Goal: Answer question/provide support: Share knowledge or assist other users

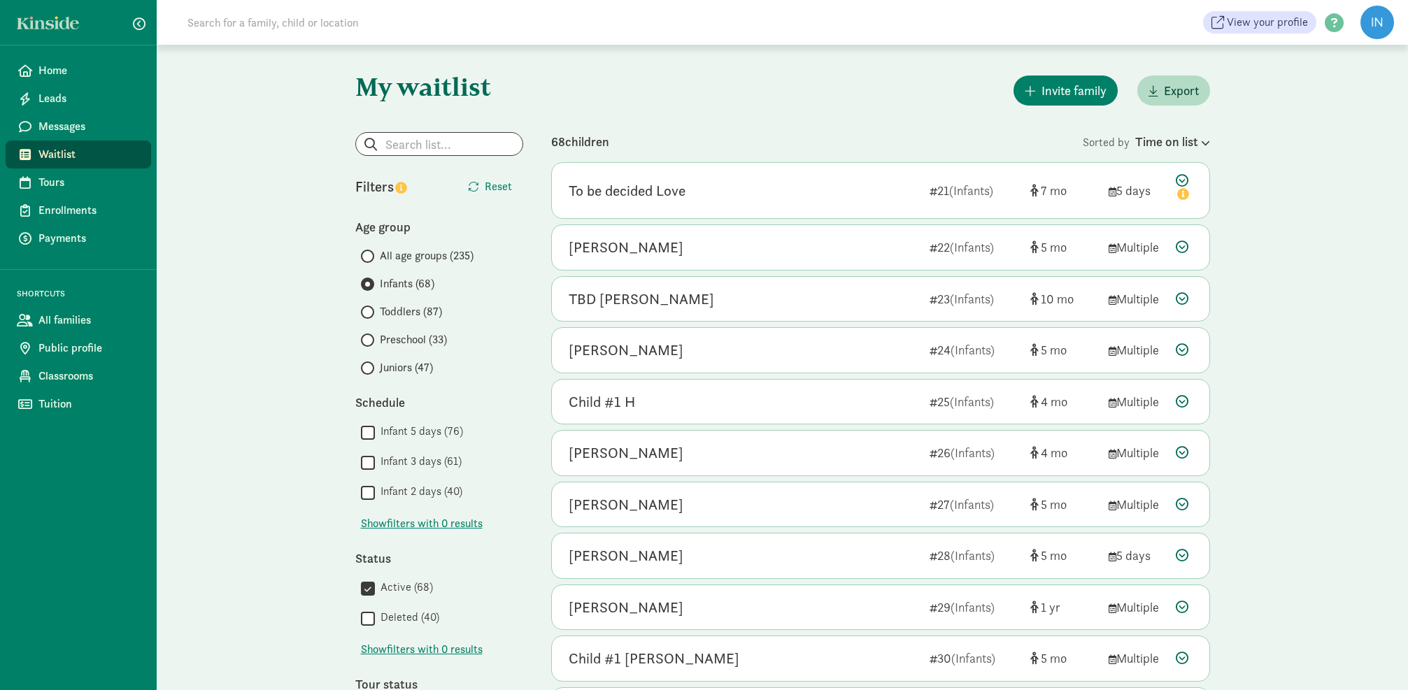
scroll to position [555, 0]
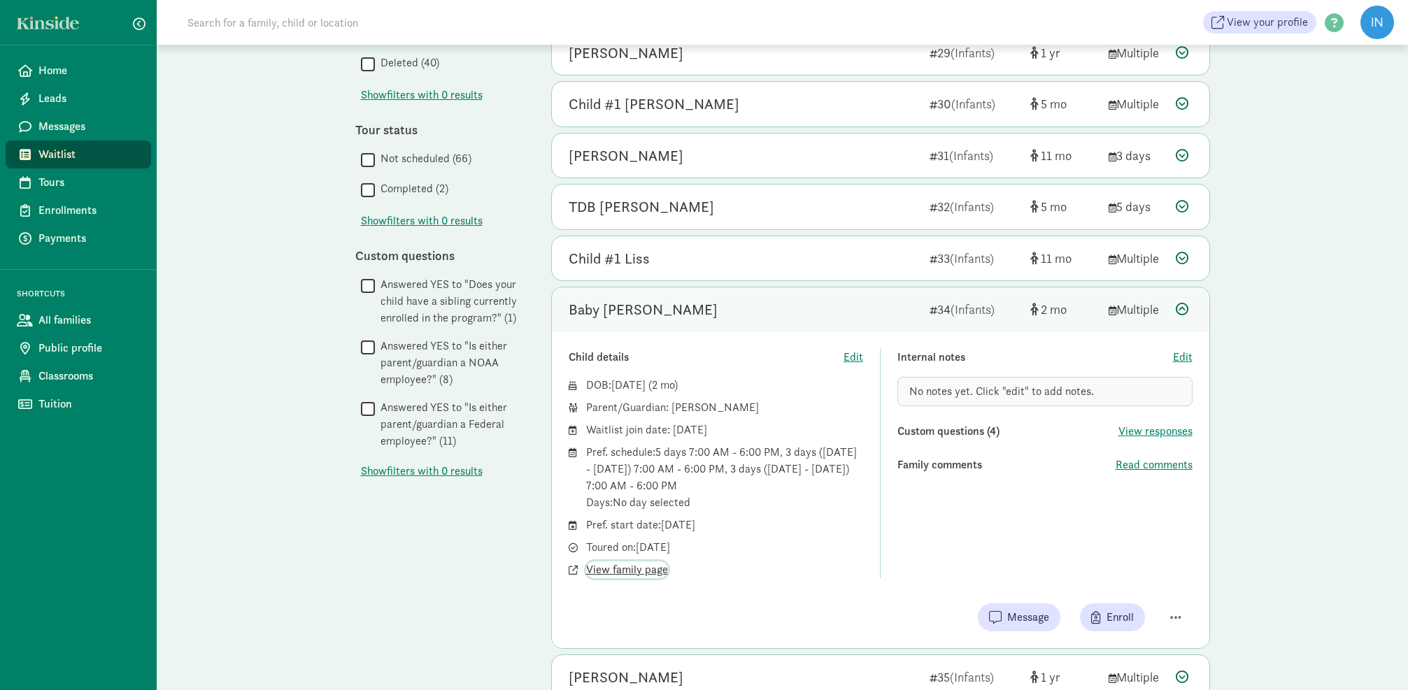
click at [646, 562] on span "View family page" at bounding box center [627, 570] width 82 height 17
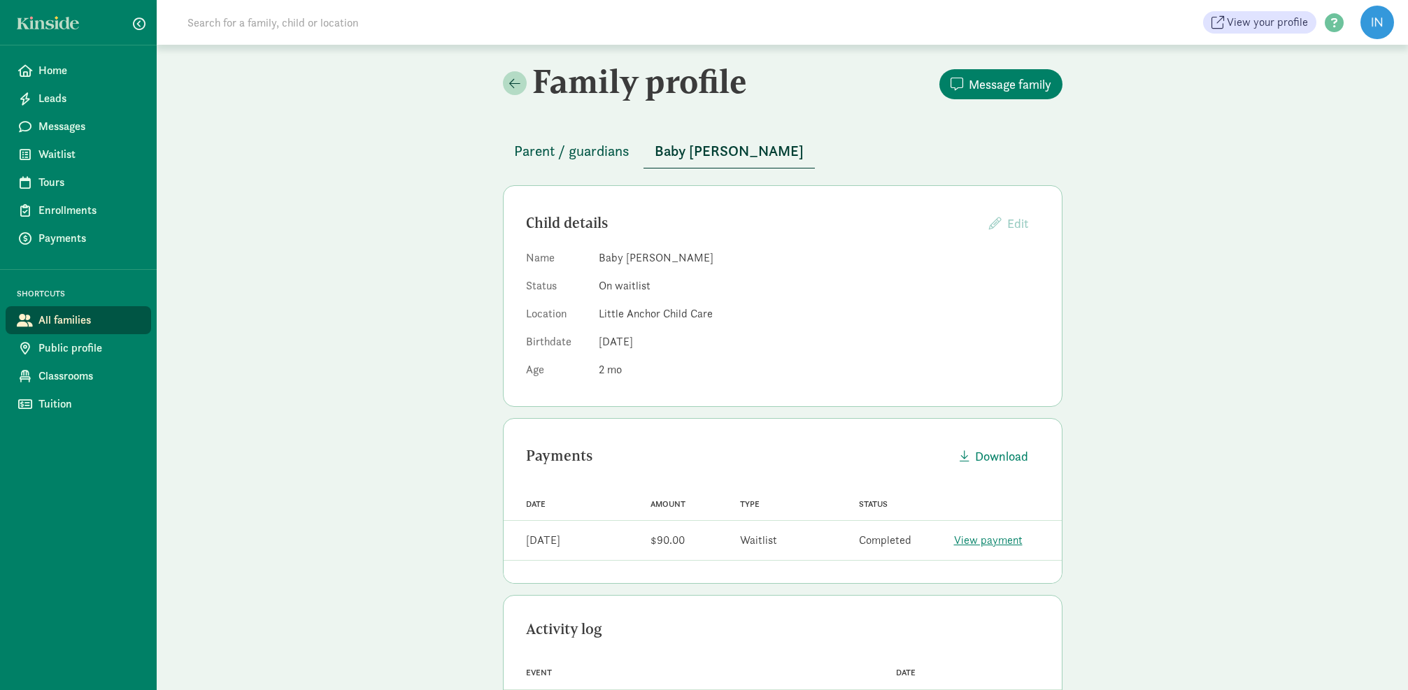
click at [584, 157] on span "Parent / guardians" at bounding box center [571, 151] width 115 height 22
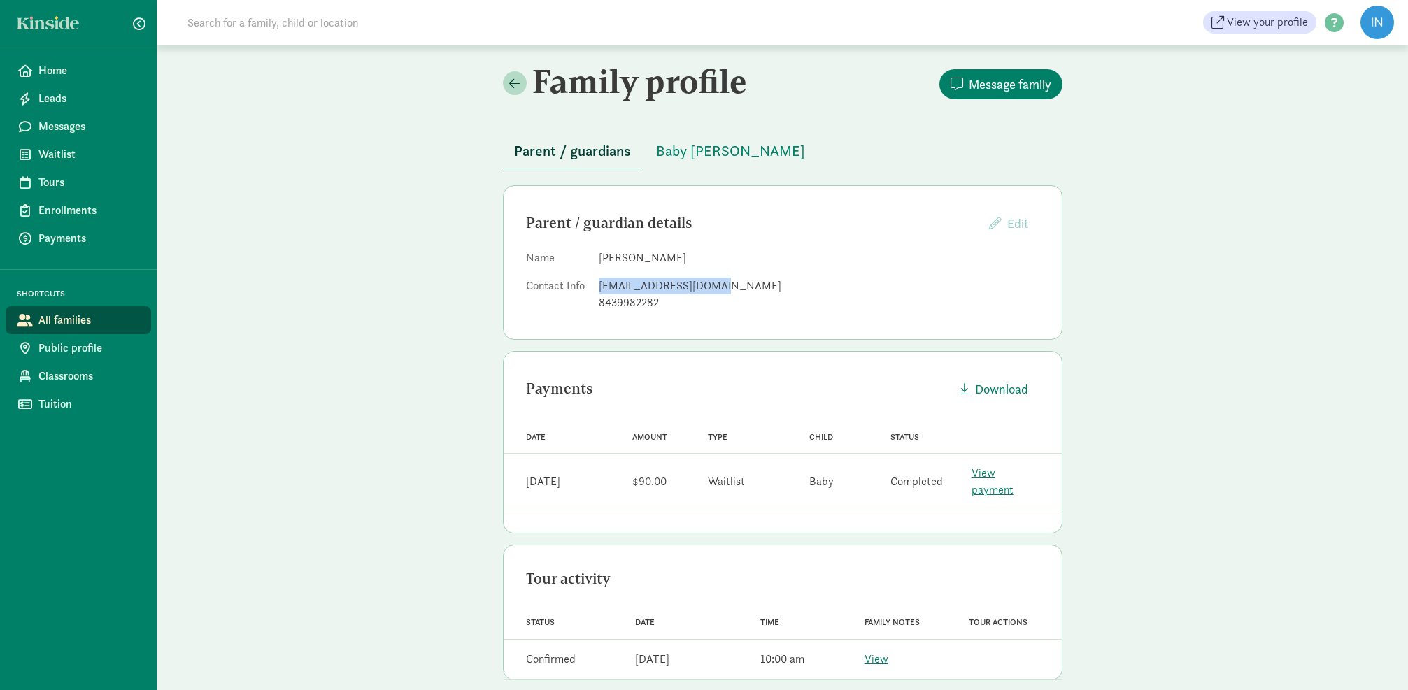
drag, startPoint x: 707, startPoint y: 284, endPoint x: 599, endPoint y: 287, distance: 108.5
click at [599, 286] on div "[EMAIL_ADDRESS][DOMAIN_NAME]" at bounding box center [819, 286] width 441 height 17
copy div "[EMAIL_ADDRESS][DOMAIN_NAME]"
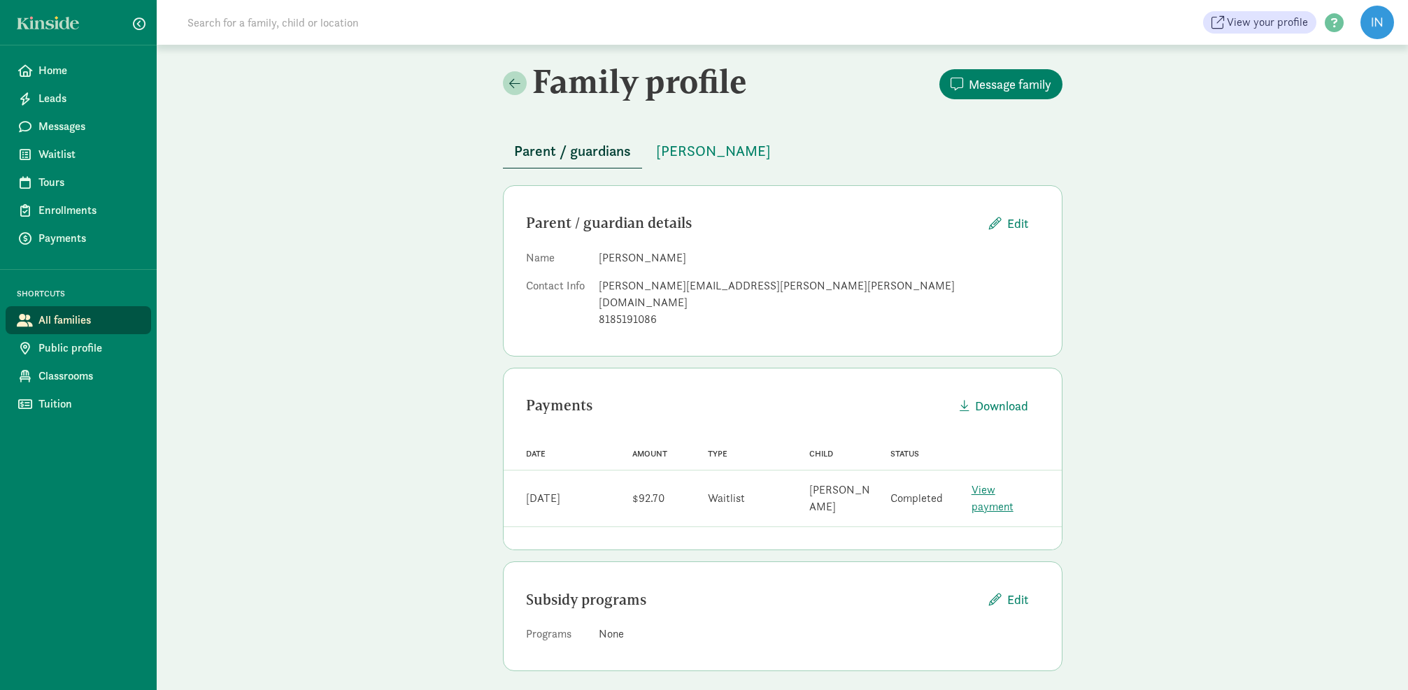
click at [222, 26] on input at bounding box center [375, 22] width 392 height 28
paste input "[PERSON_NAME]"
type input "[PERSON_NAME]"
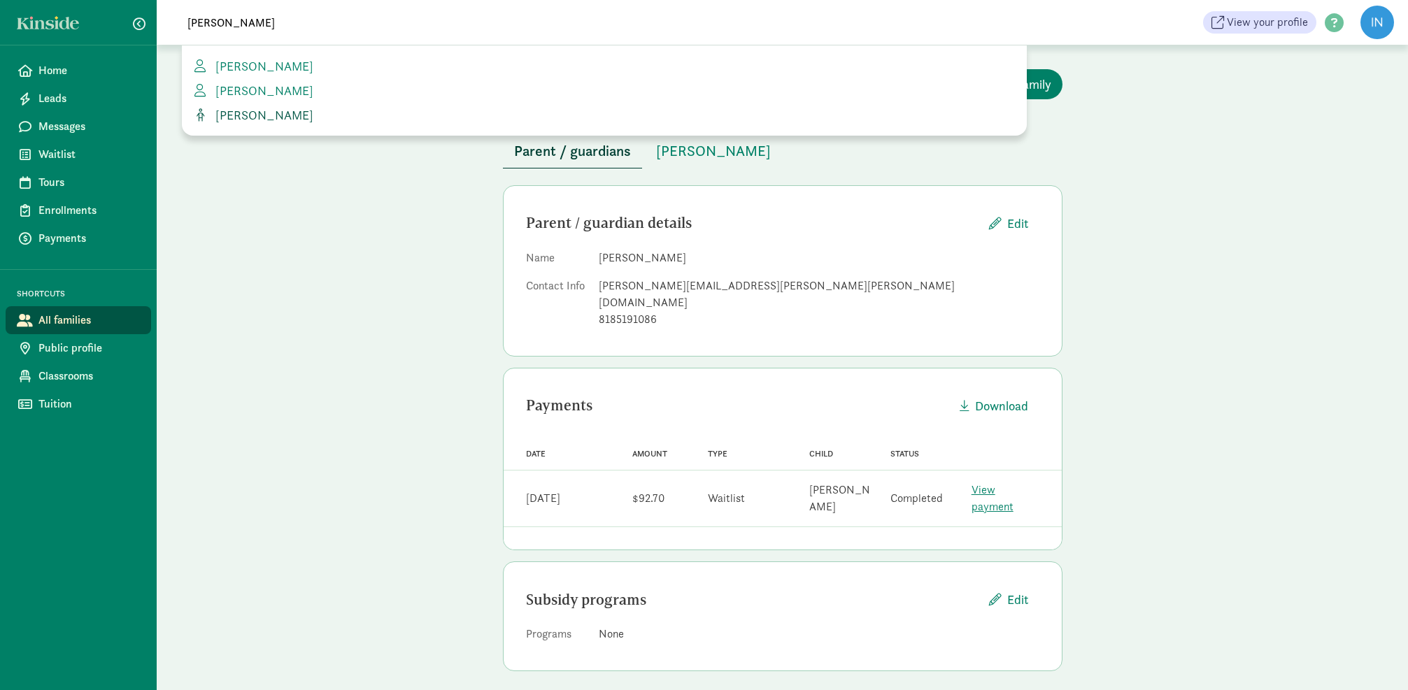
click at [240, 113] on span "[PERSON_NAME]" at bounding box center [262, 115] width 104 height 16
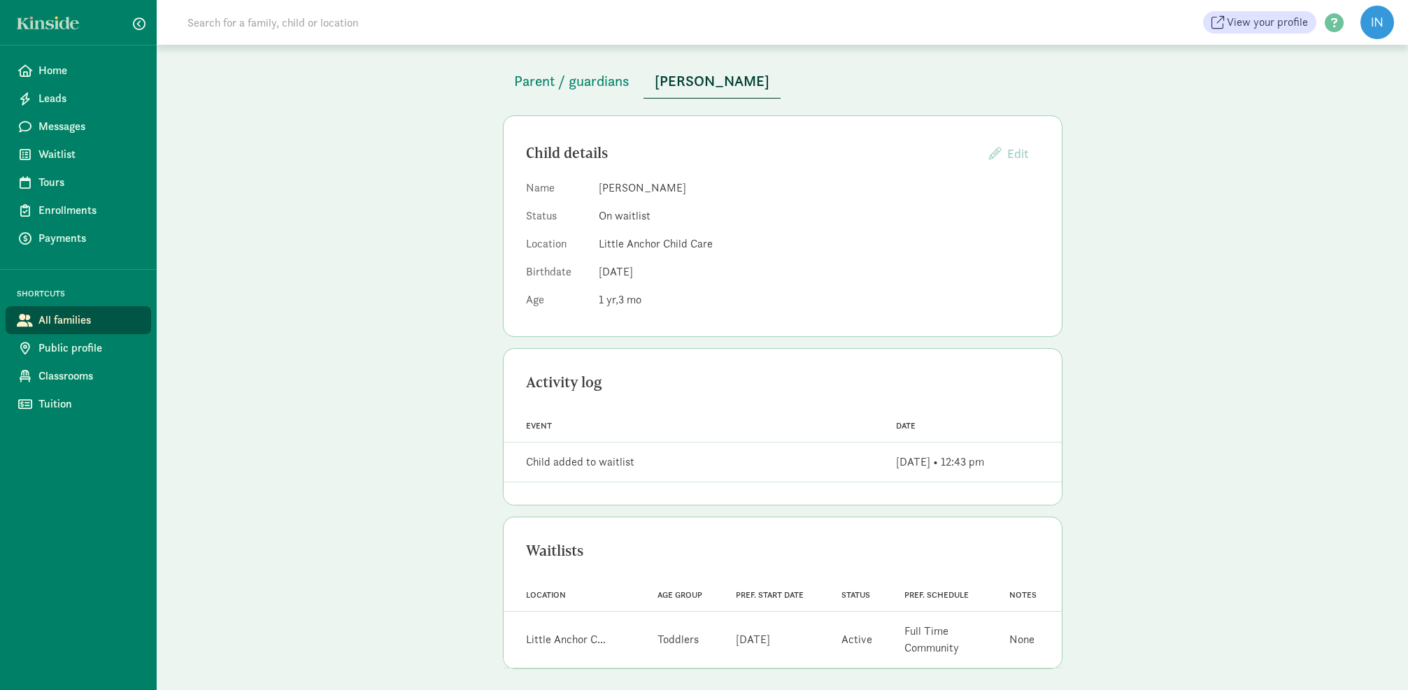
scroll to position [71, 0]
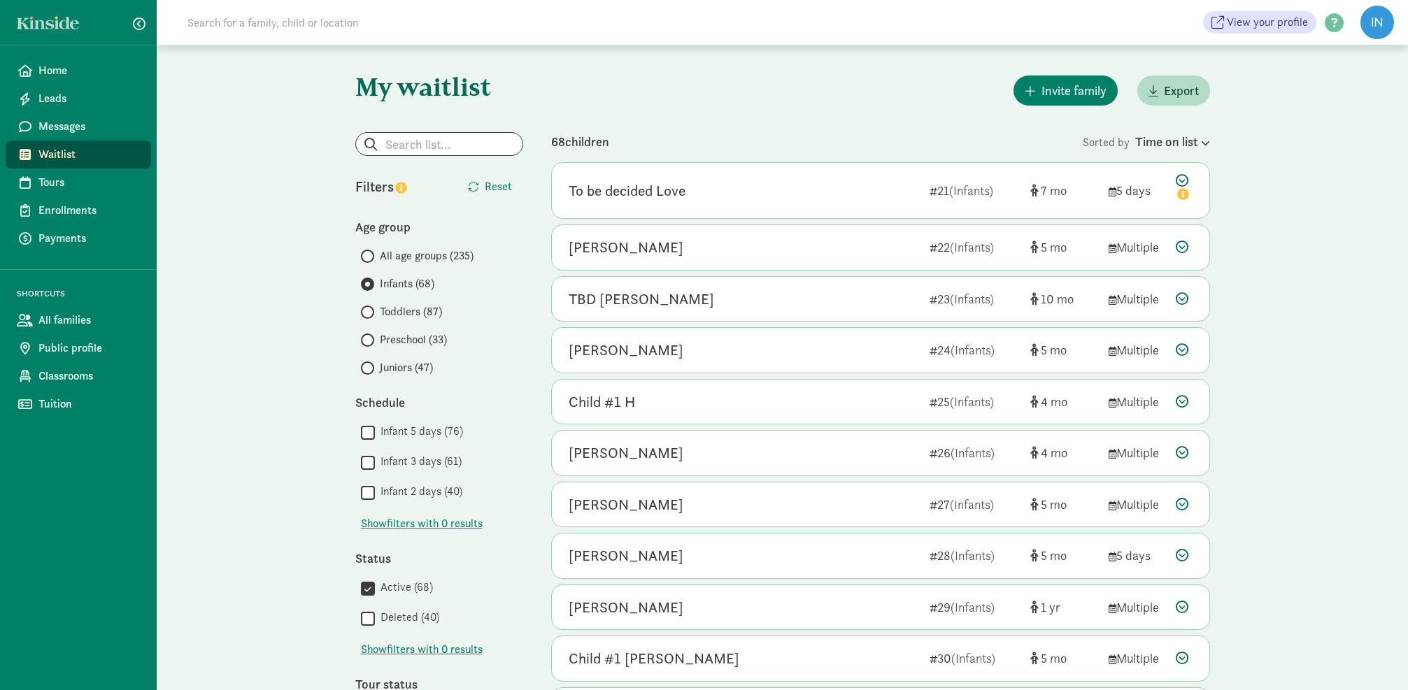
click at [367, 308] on input "Toddlers (87)" at bounding box center [365, 312] width 9 height 9
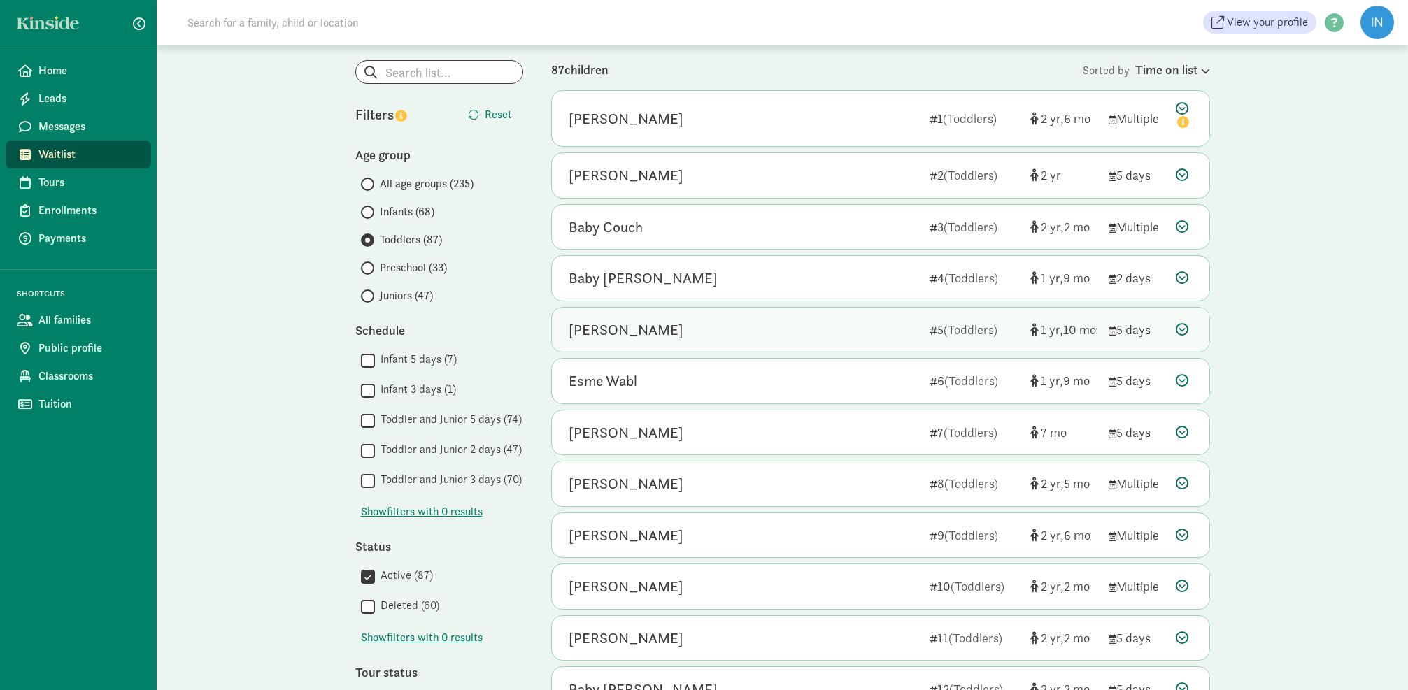
scroll to position [81, 0]
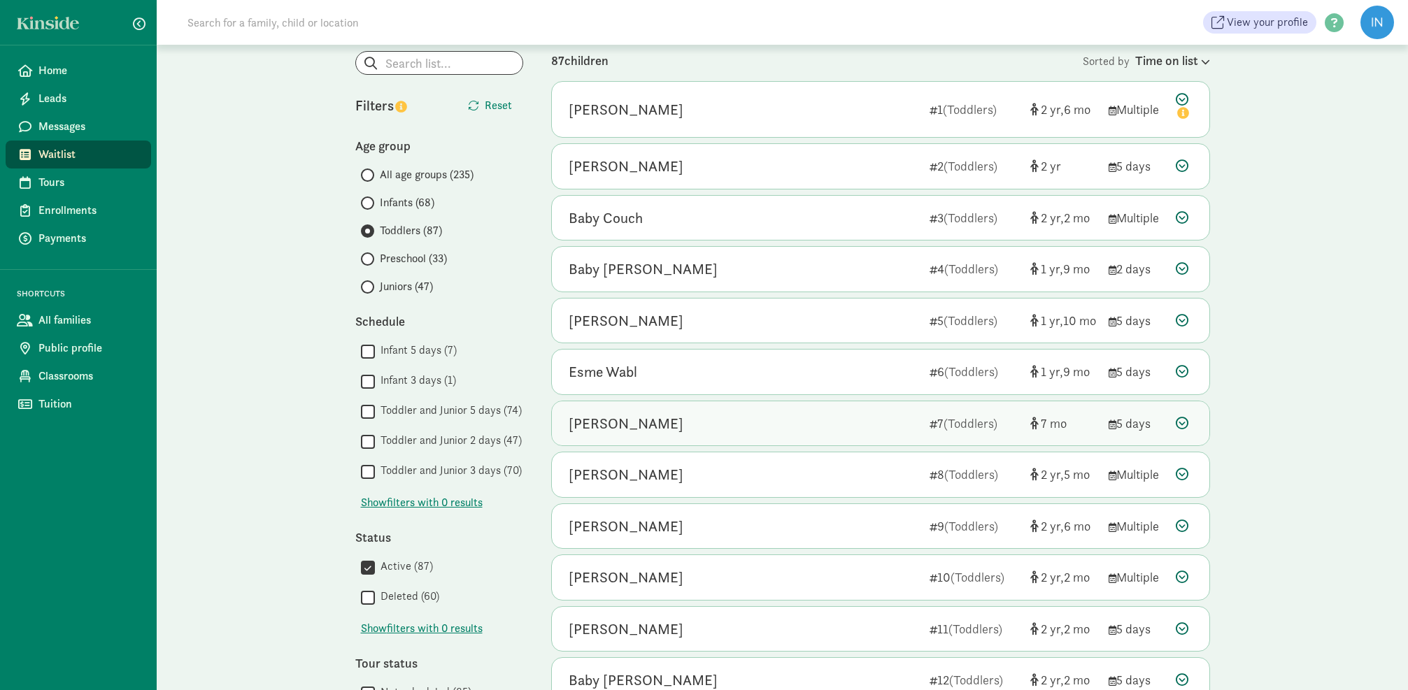
click at [1180, 422] on icon at bounding box center [1182, 423] width 13 height 13
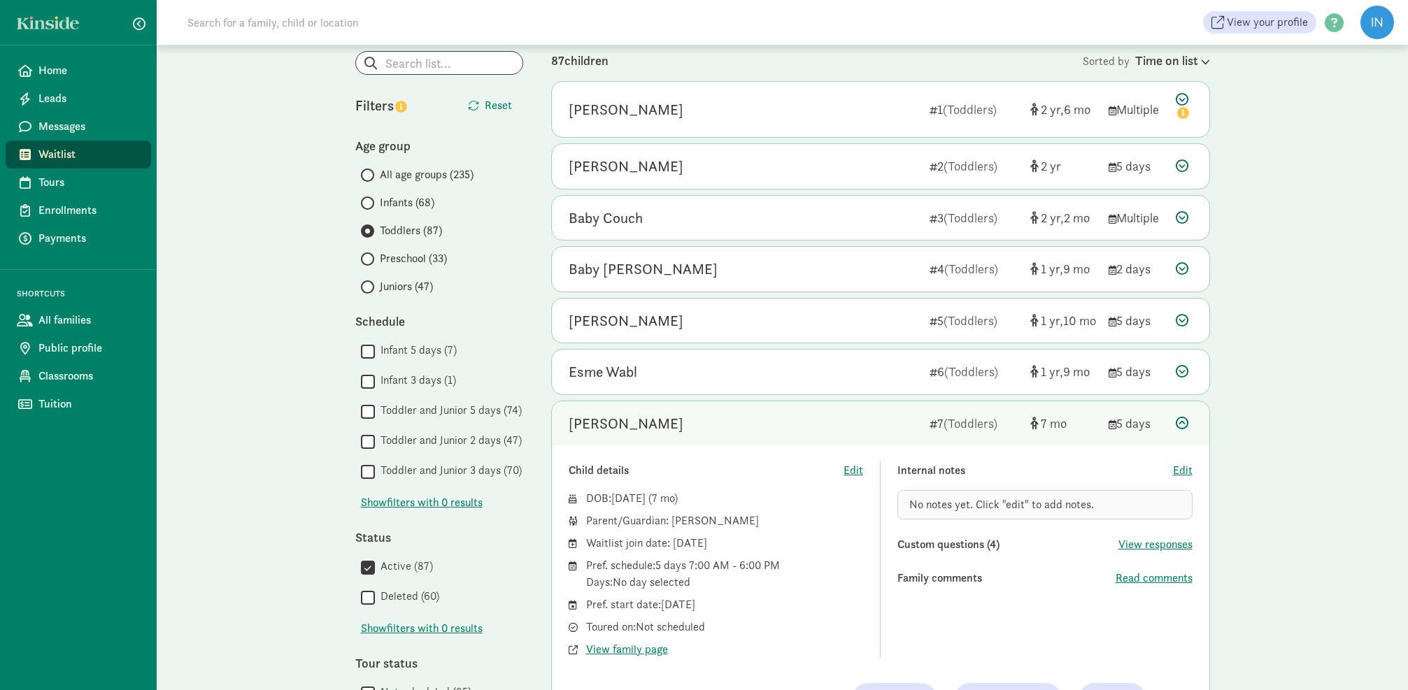
click at [1184, 420] on icon at bounding box center [1182, 423] width 13 height 13
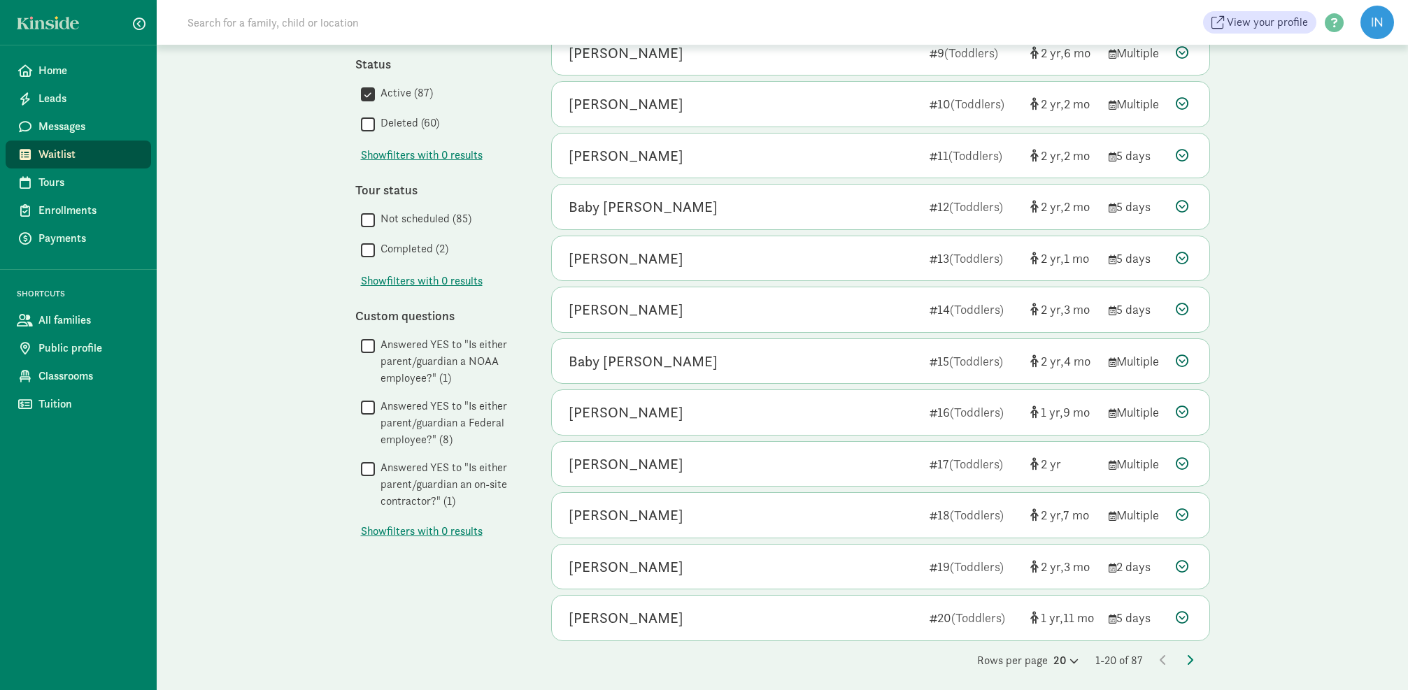
scroll to position [554, 0]
click at [1191, 655] on icon at bounding box center [1189, 660] width 7 height 11
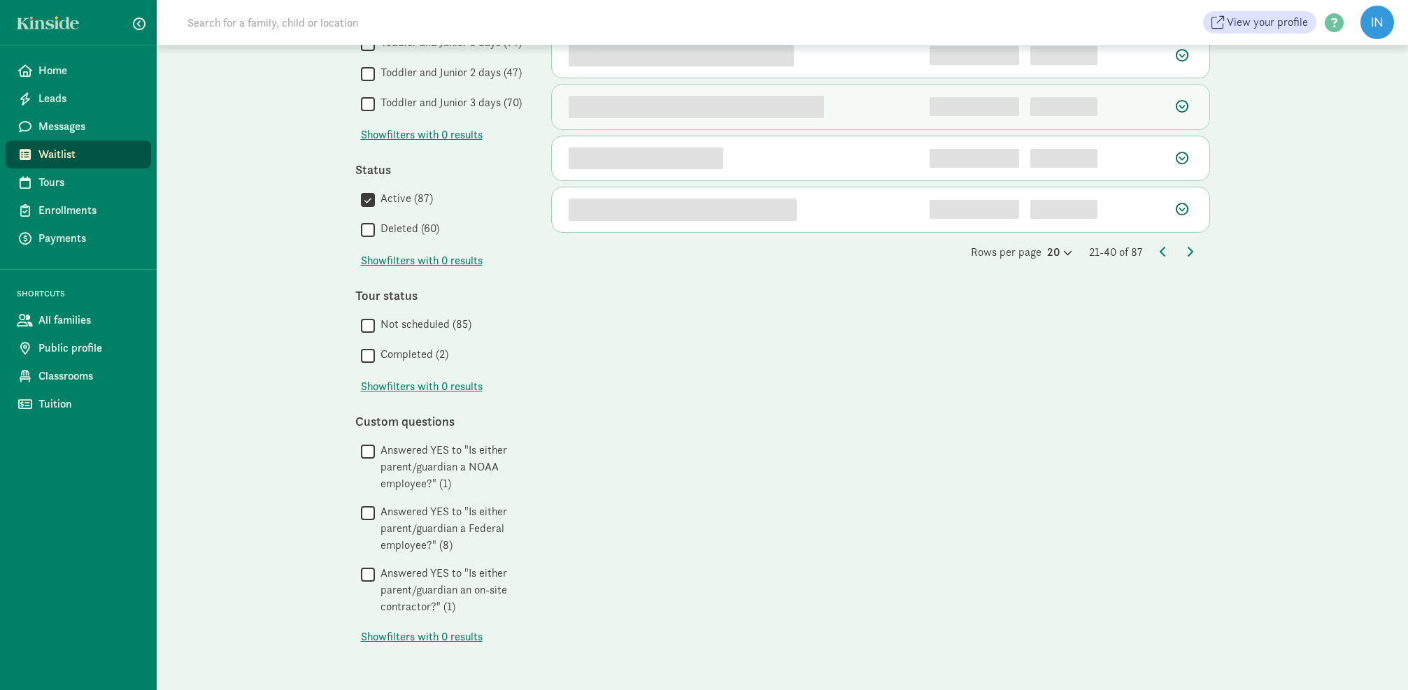
scroll to position [0, 0]
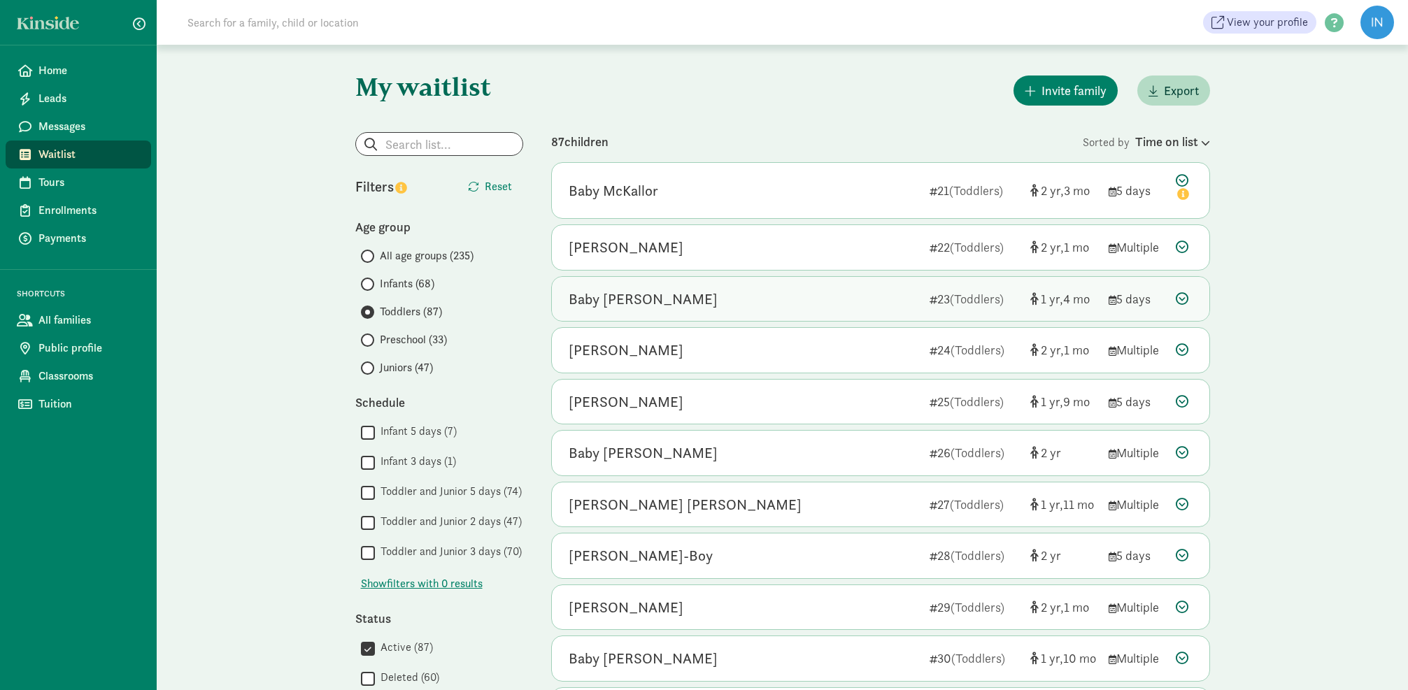
click at [1185, 298] on icon at bounding box center [1182, 298] width 13 height 13
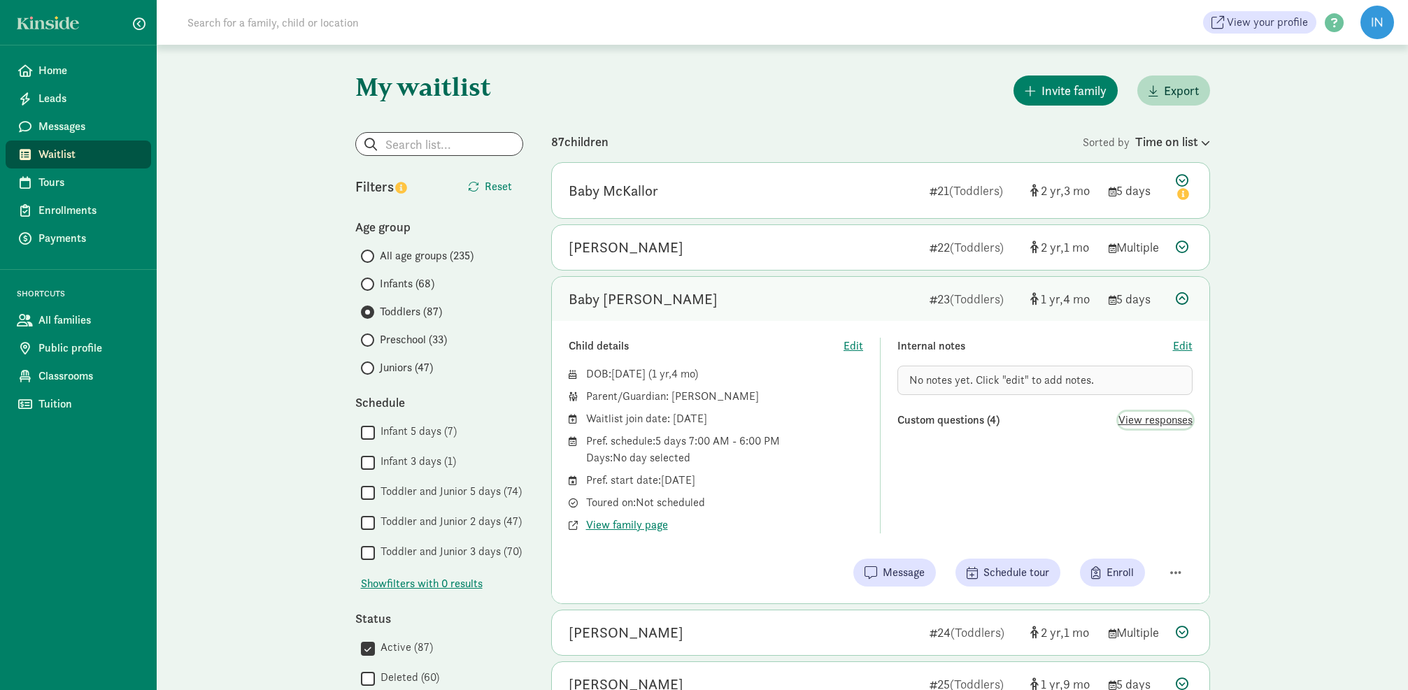
click at [1163, 420] on span "View responses" at bounding box center [1155, 420] width 74 height 17
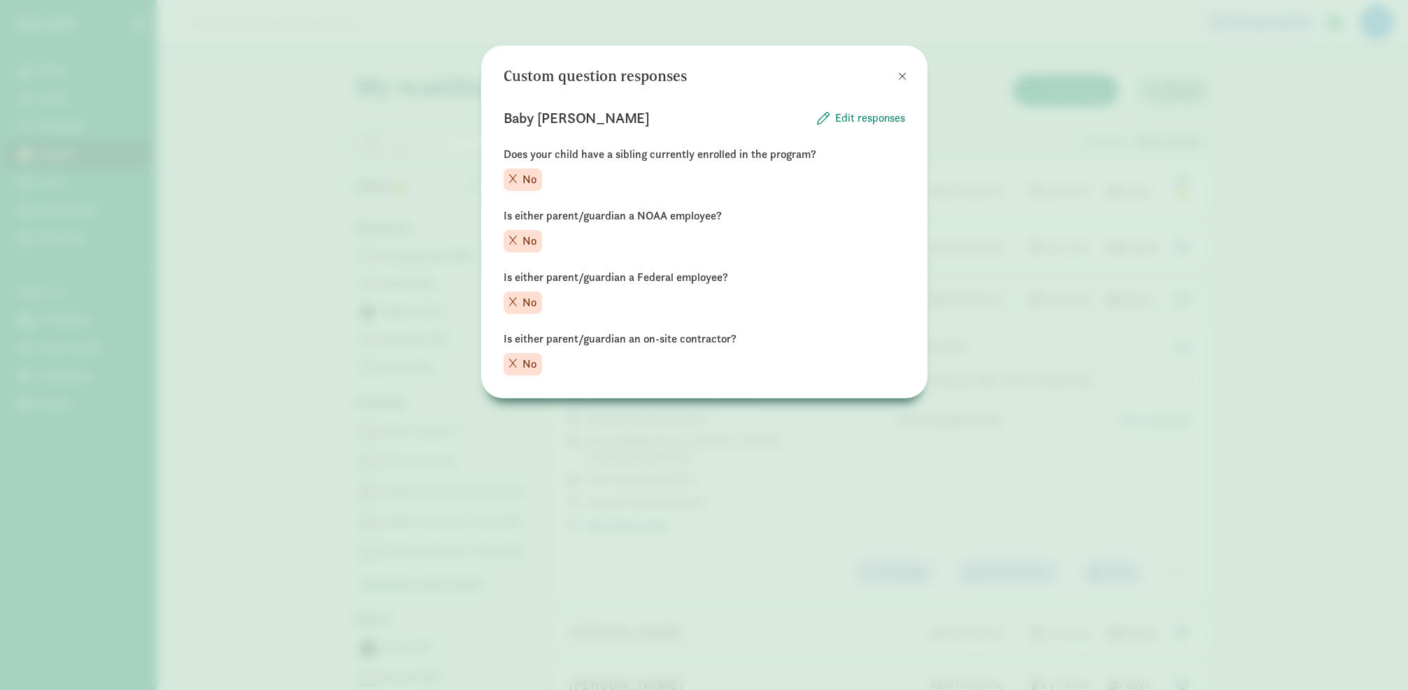
click at [904, 71] on span at bounding box center [902, 76] width 8 height 11
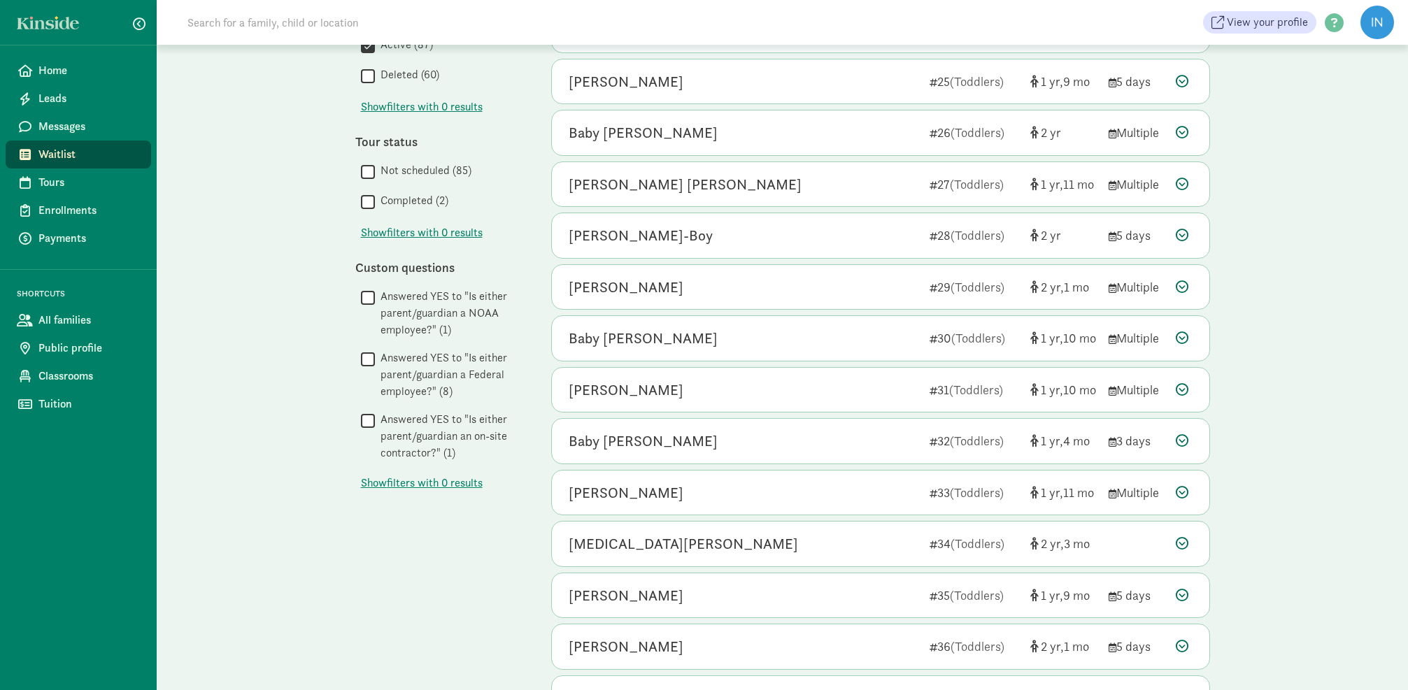
scroll to position [618, 0]
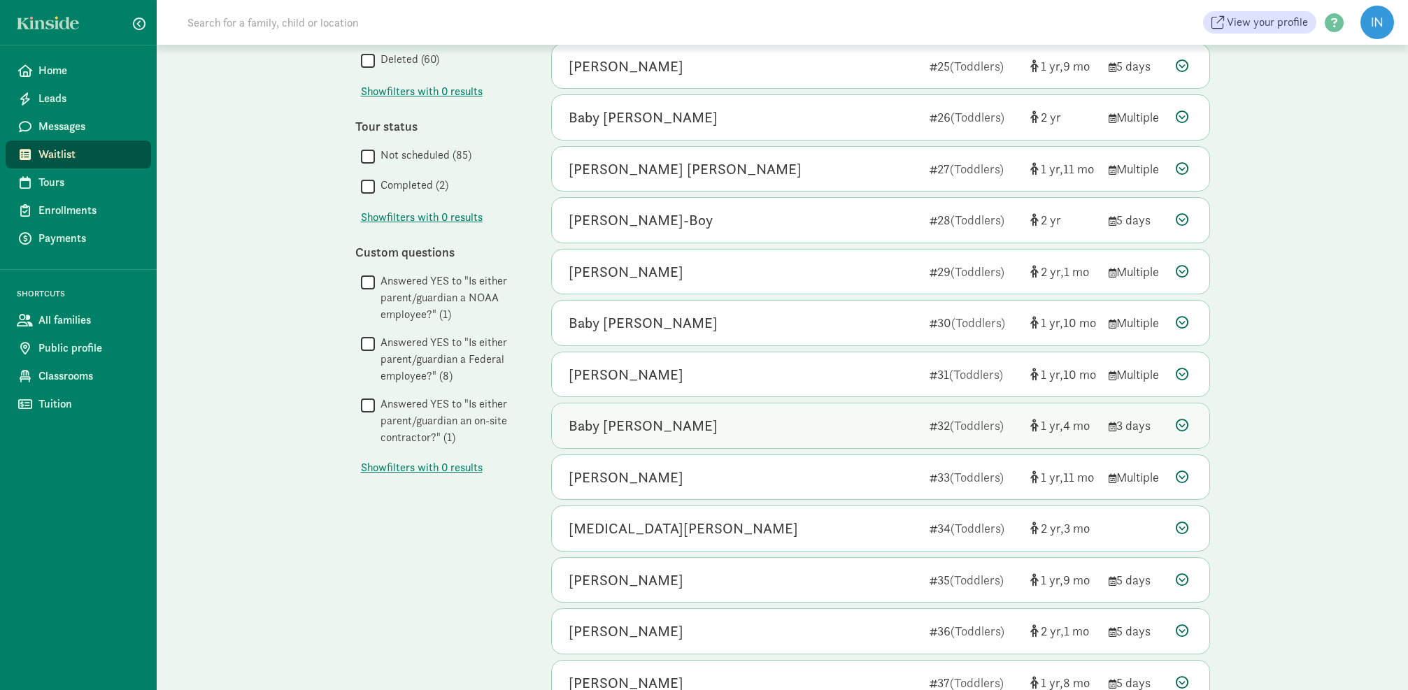
click at [1182, 422] on icon at bounding box center [1182, 425] width 13 height 13
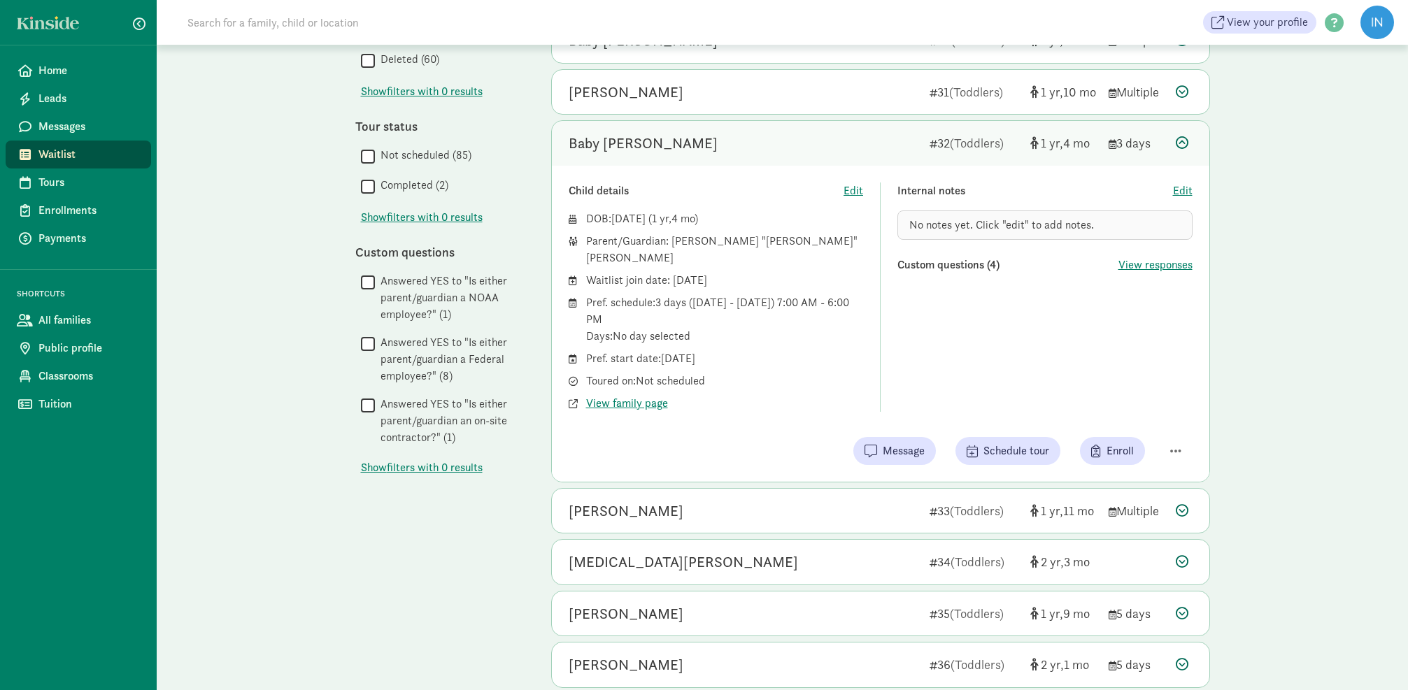
click at [1182, 139] on icon at bounding box center [1182, 142] width 13 height 13
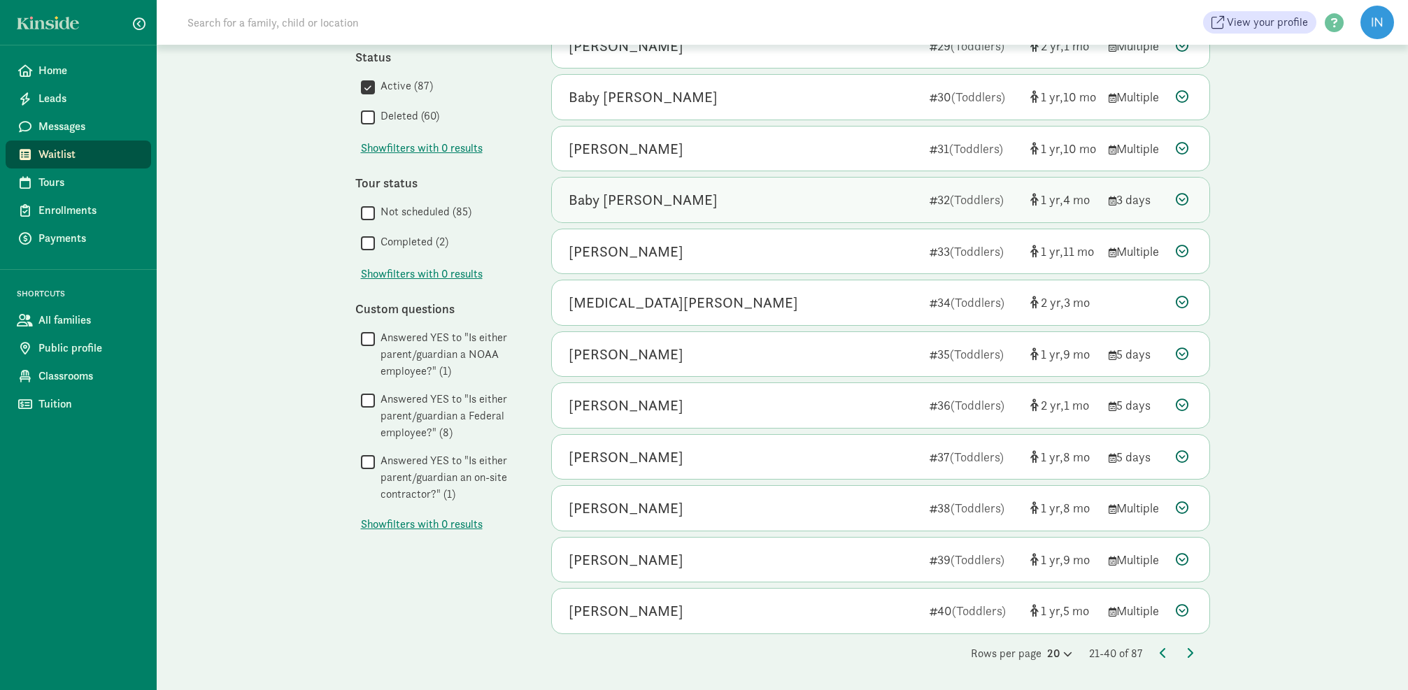
scroll to position [554, 0]
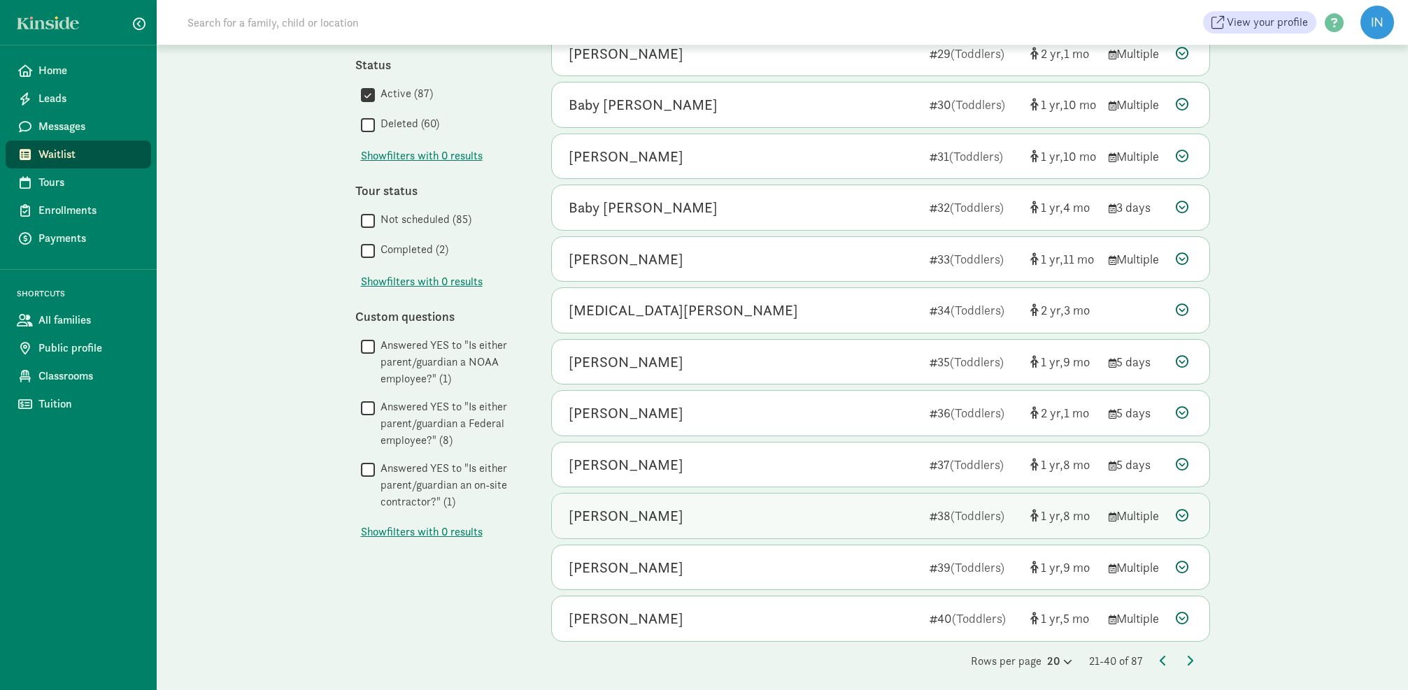
click at [1184, 509] on icon at bounding box center [1182, 515] width 13 height 13
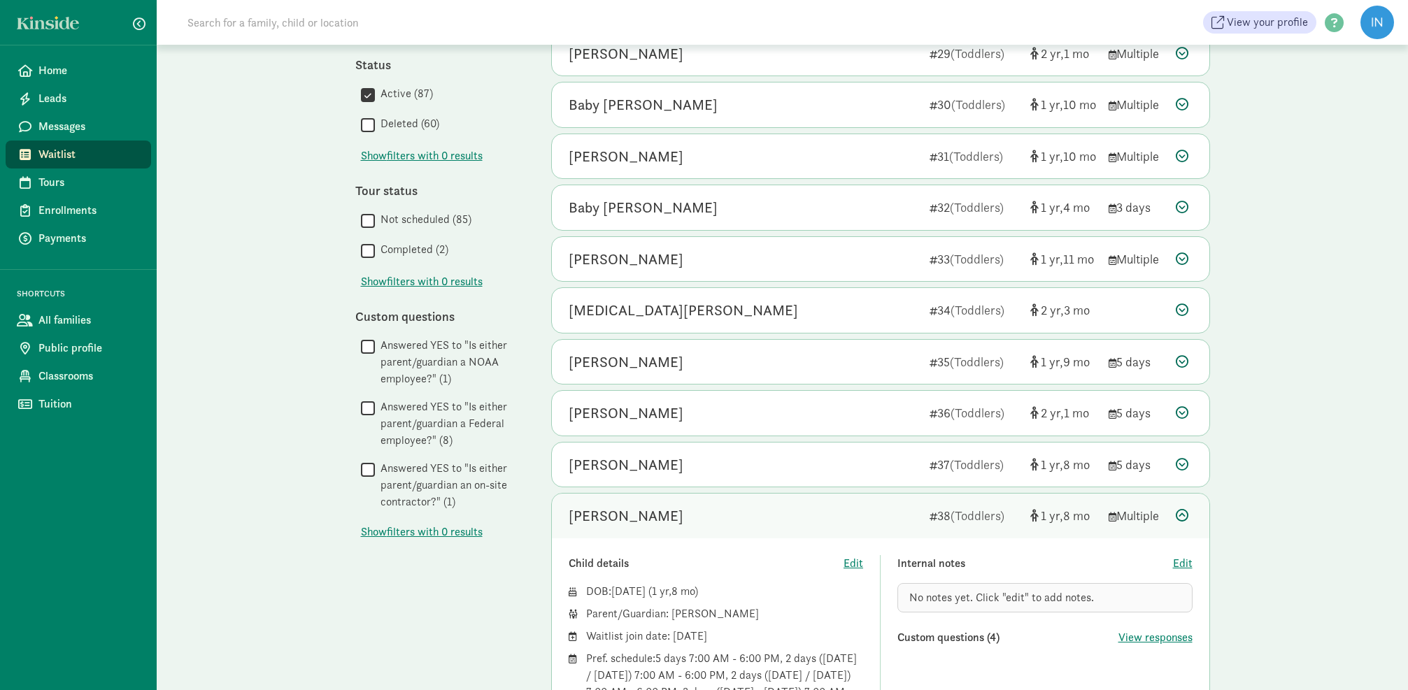
click at [1184, 509] on icon at bounding box center [1182, 515] width 13 height 13
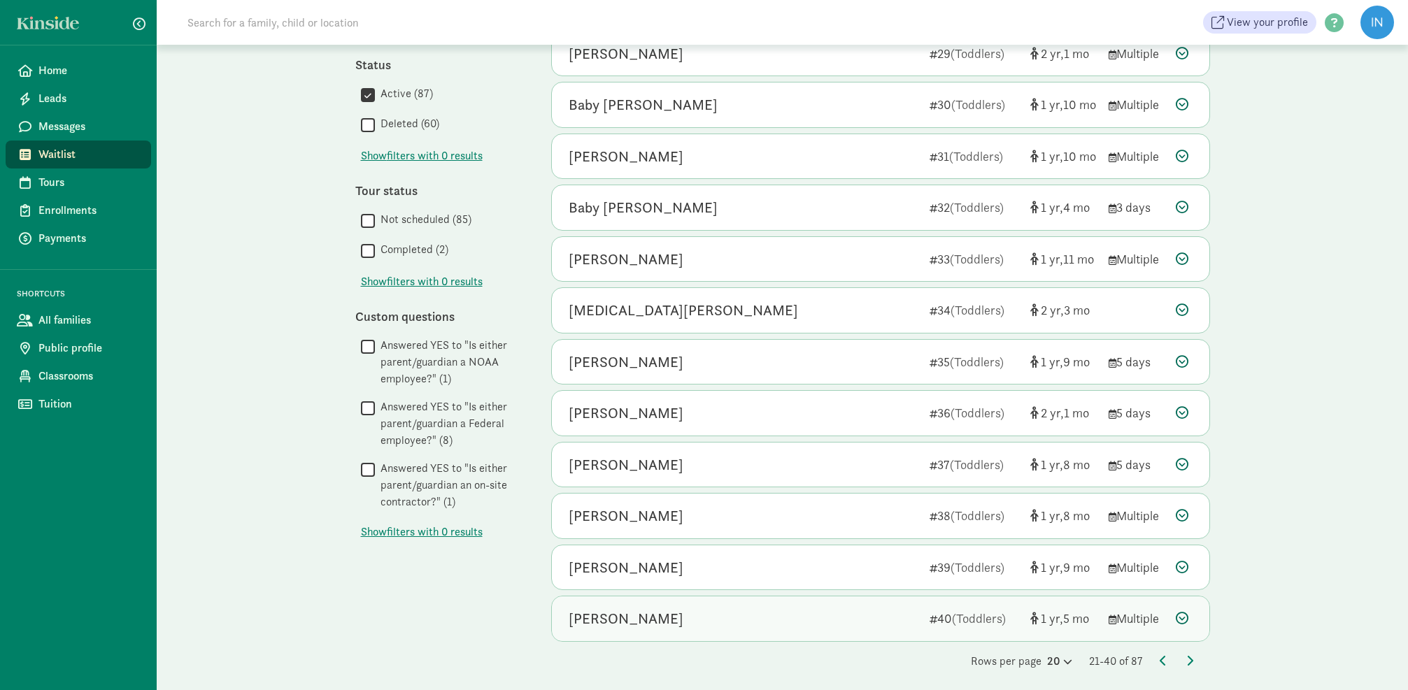
click at [1183, 612] on icon at bounding box center [1182, 618] width 13 height 13
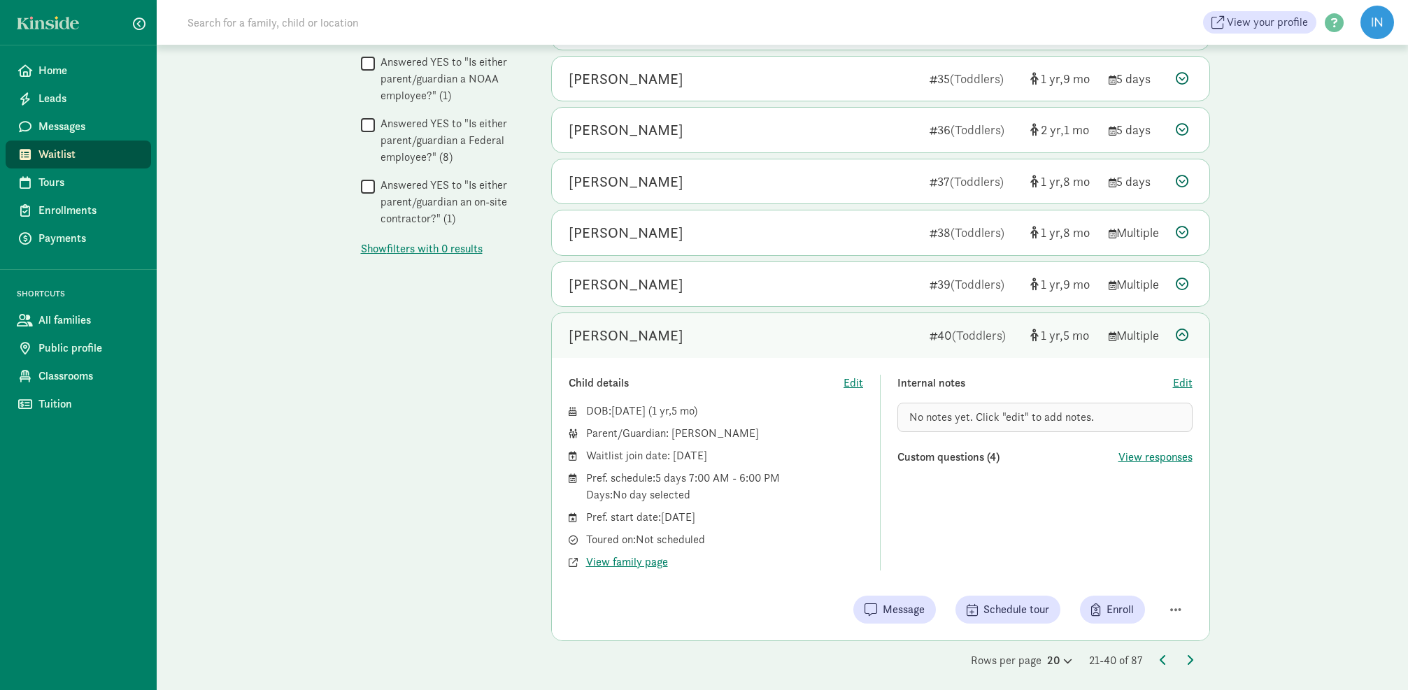
scroll to position [837, 0]
click at [1188, 329] on icon at bounding box center [1182, 335] width 13 height 13
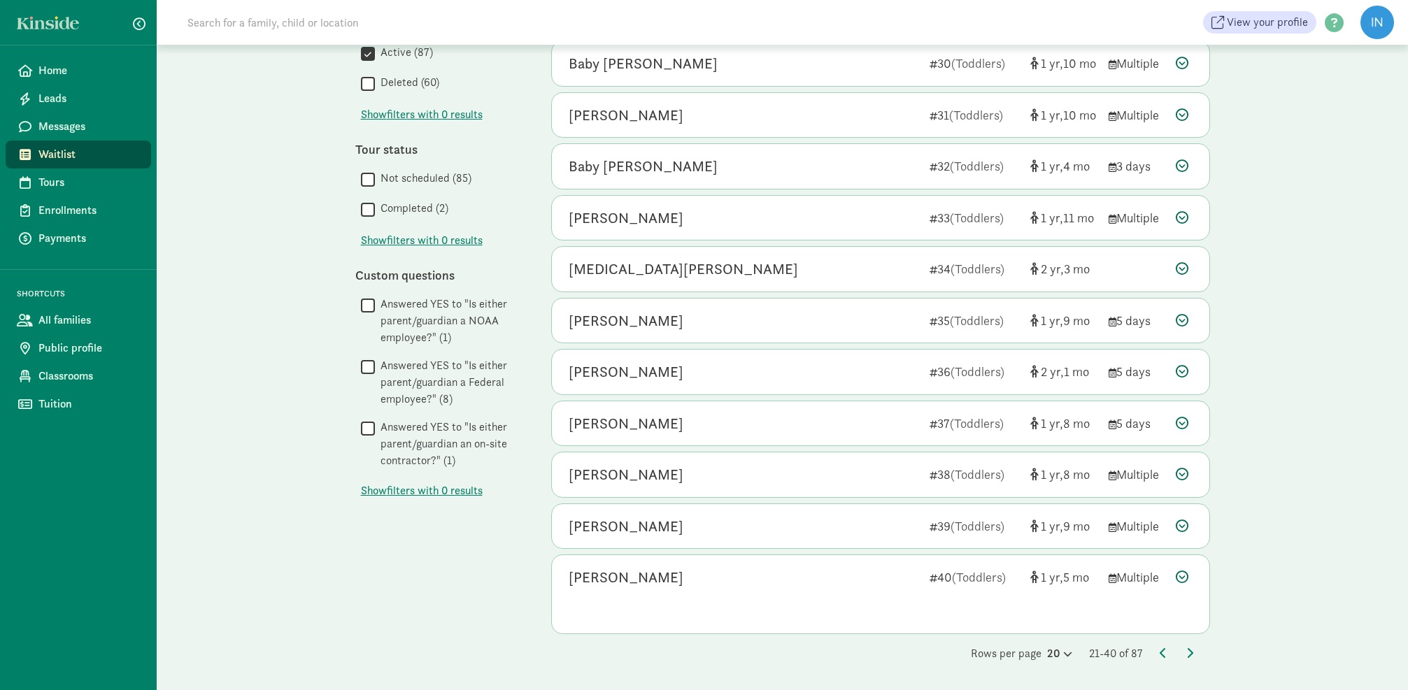
scroll to position [554, 0]
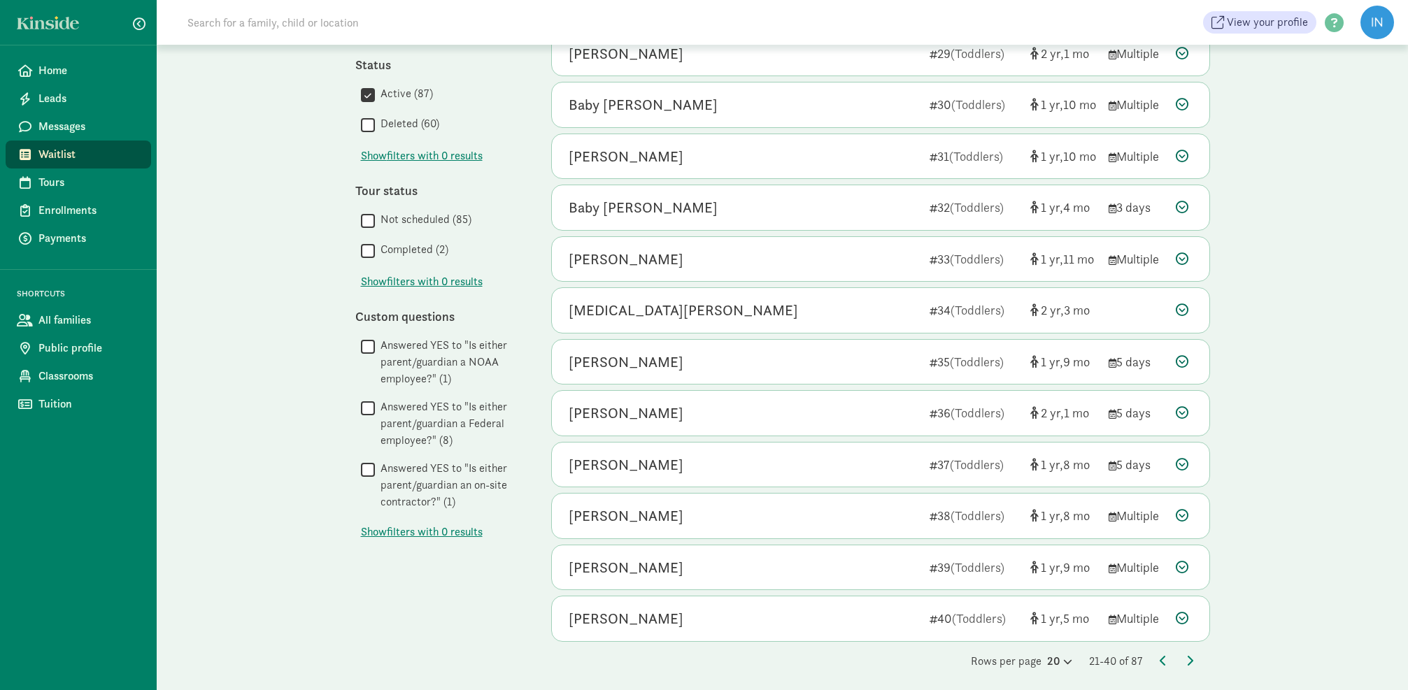
click at [1193, 653] on div "Rows per page 20 21-40 of 87" at bounding box center [880, 661] width 659 height 17
click at [1192, 655] on icon at bounding box center [1189, 660] width 7 height 11
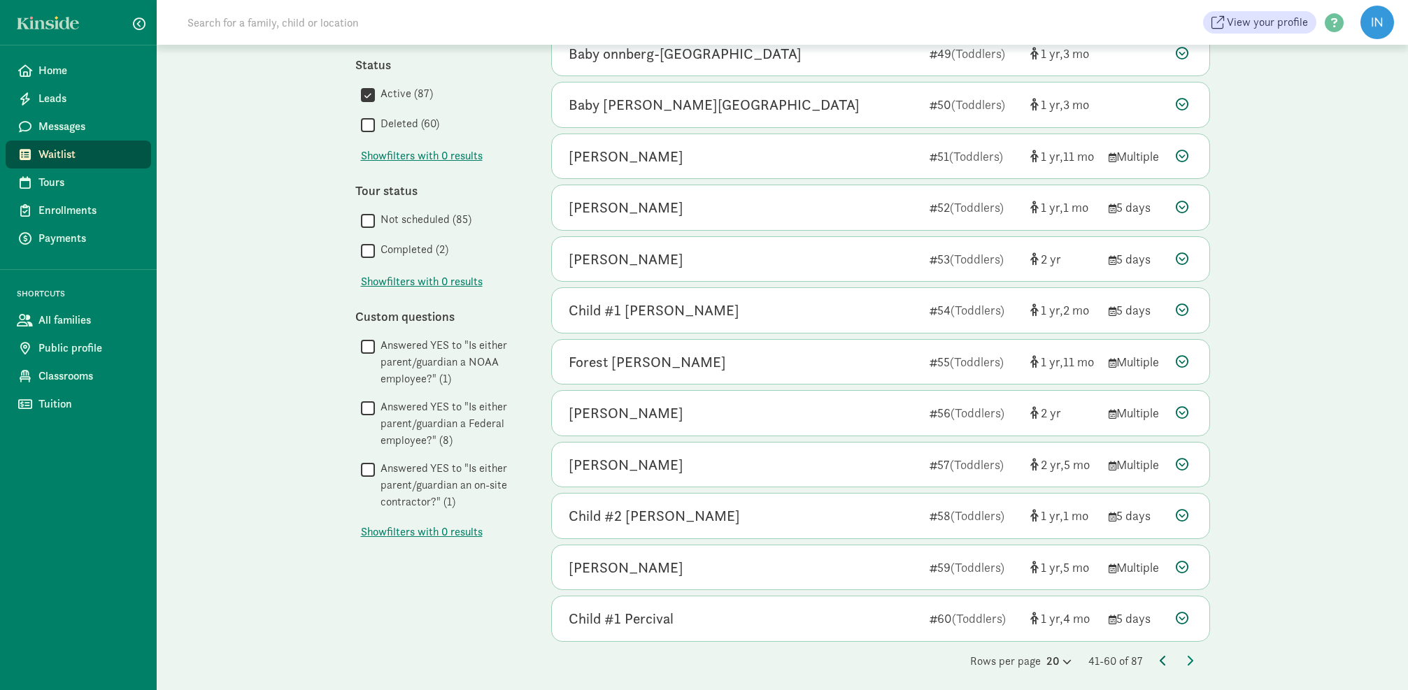
click at [1163, 655] on icon at bounding box center [1163, 660] width 7 height 11
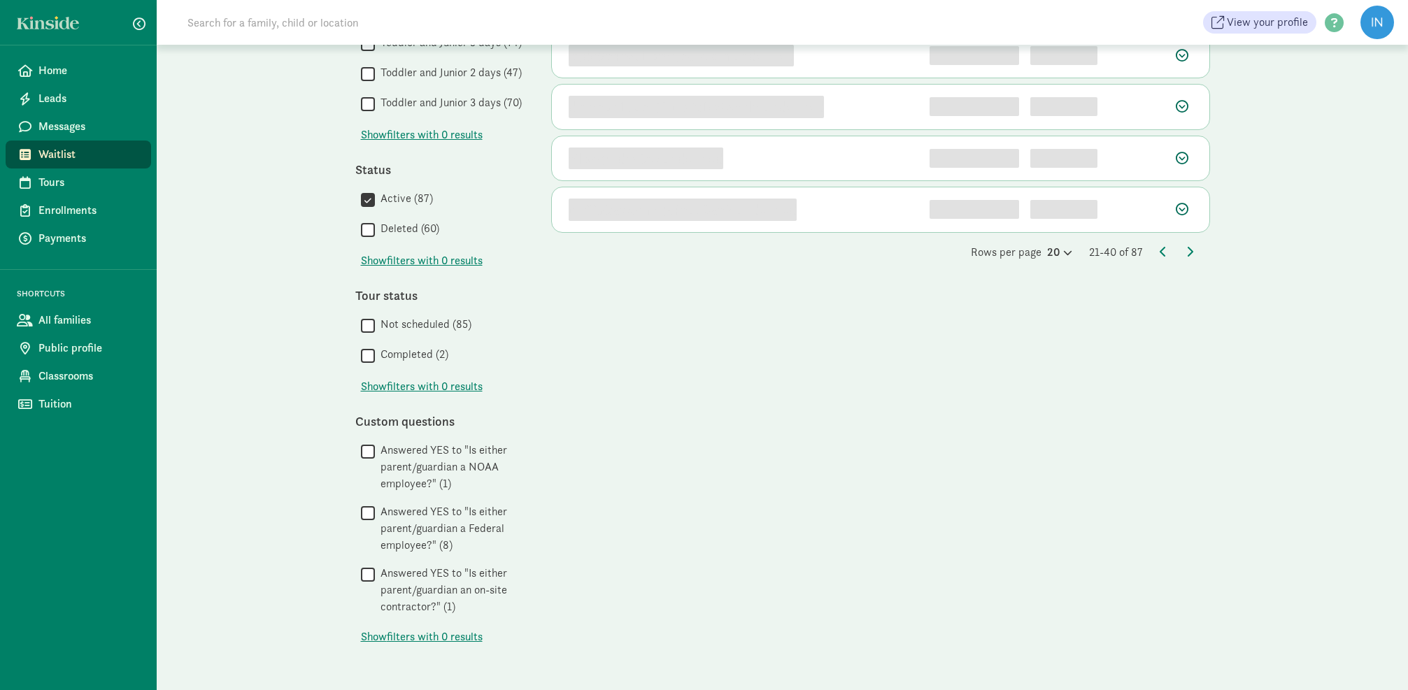
scroll to position [0, 0]
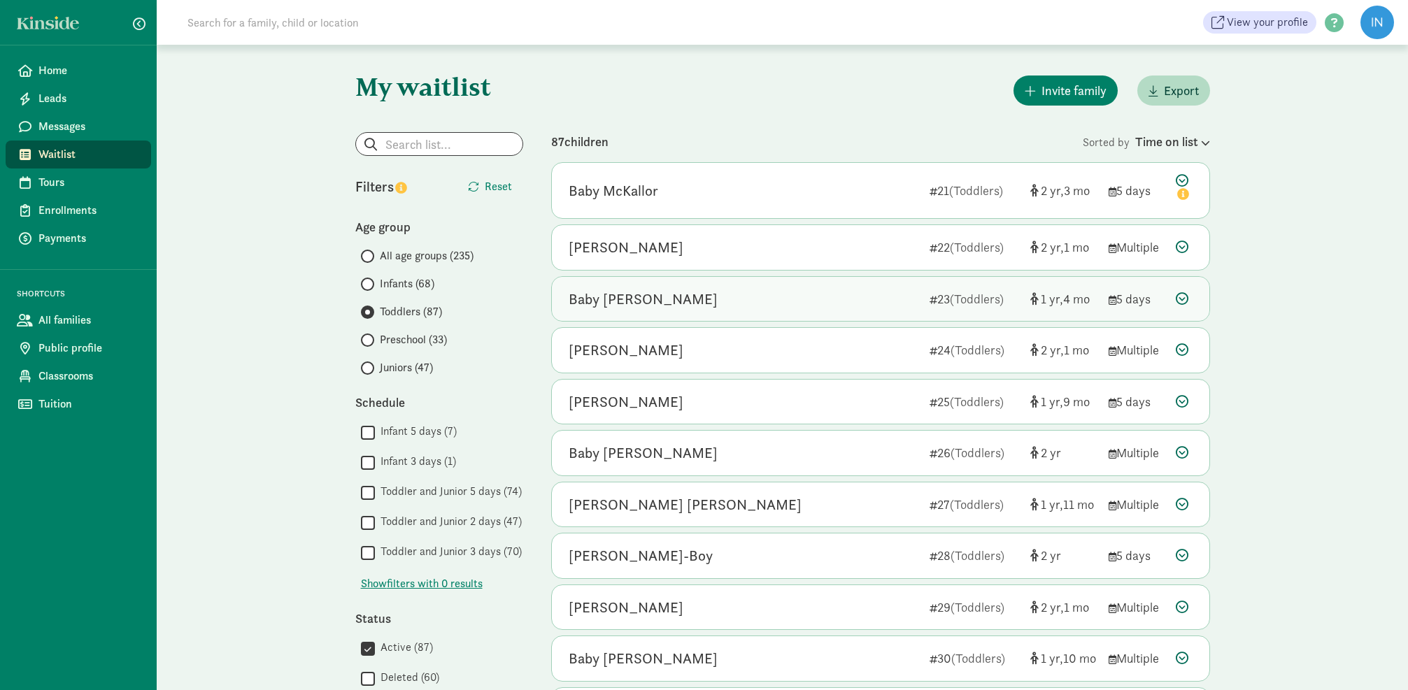
click at [1186, 297] on icon at bounding box center [1182, 298] width 13 height 13
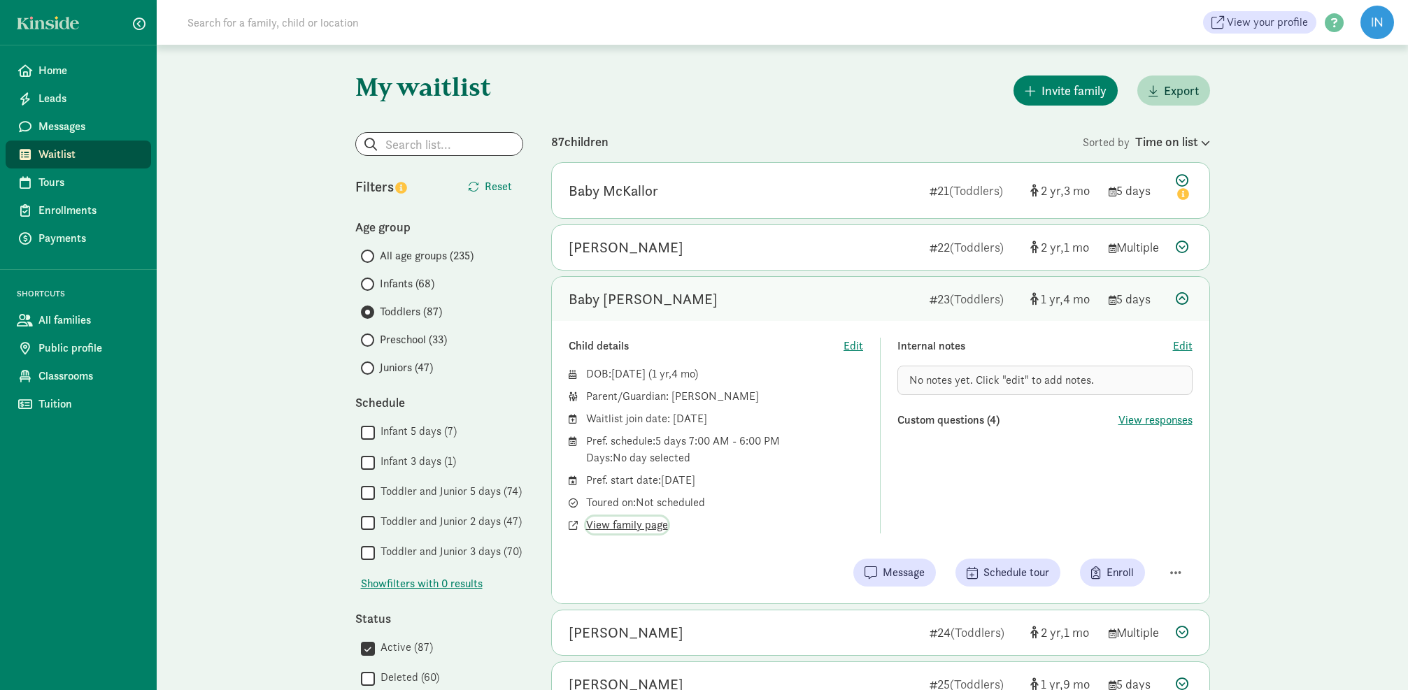
click at [622, 525] on span "View family page" at bounding box center [627, 525] width 82 height 17
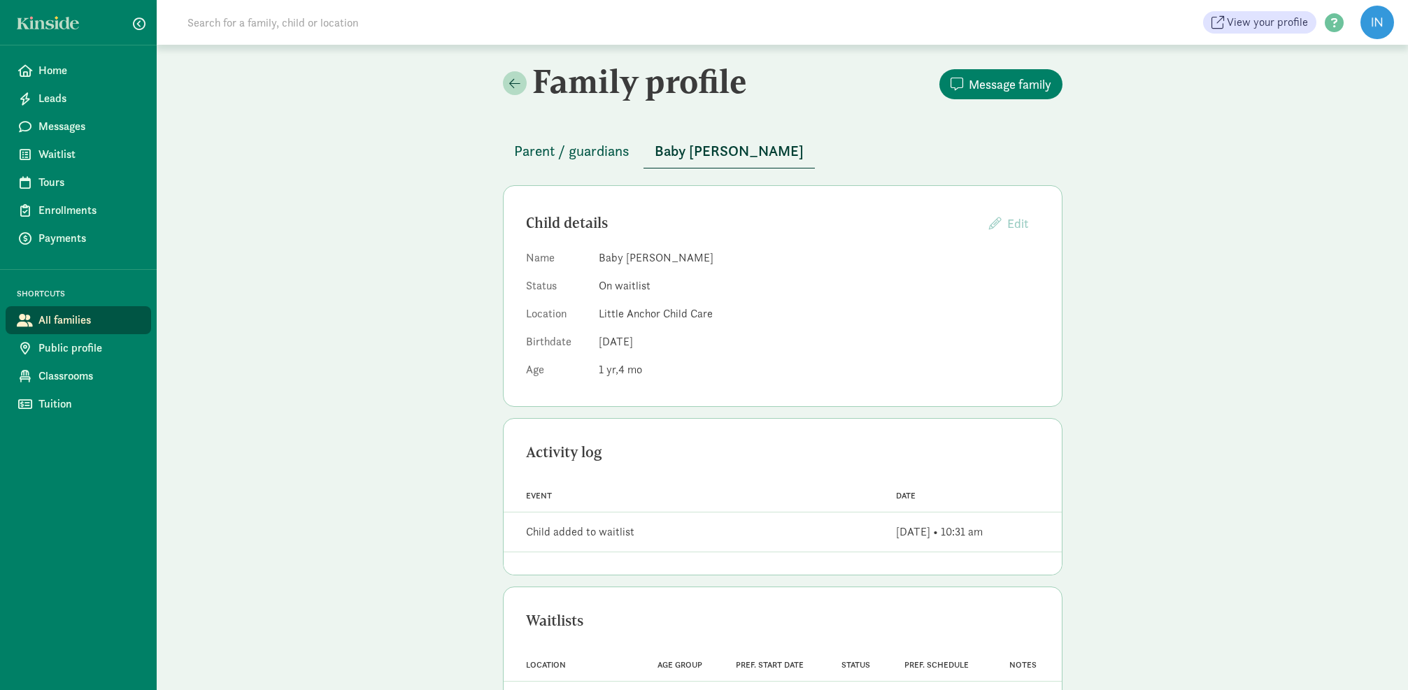
click at [563, 151] on span "Parent / guardians" at bounding box center [571, 151] width 115 height 22
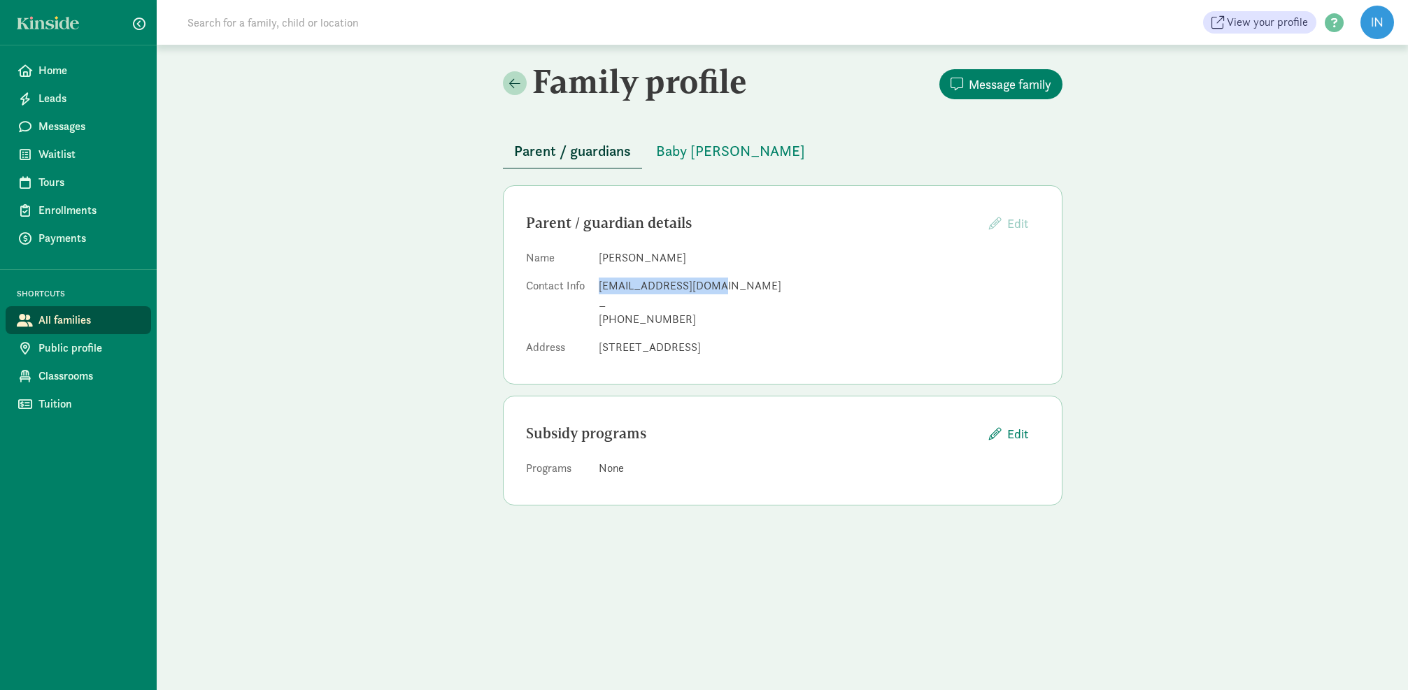
drag, startPoint x: 713, startPoint y: 285, endPoint x: 693, endPoint y: 290, distance: 21.4
click at [597, 287] on dl "Name Christopher Lambert Contact Info topherlambert@me.com _ +19492745477 Addre…" at bounding box center [782, 306] width 513 height 112
copy div "topherlambert@me.com"
click at [700, 152] on span "Baby Lambert" at bounding box center [730, 151] width 149 height 22
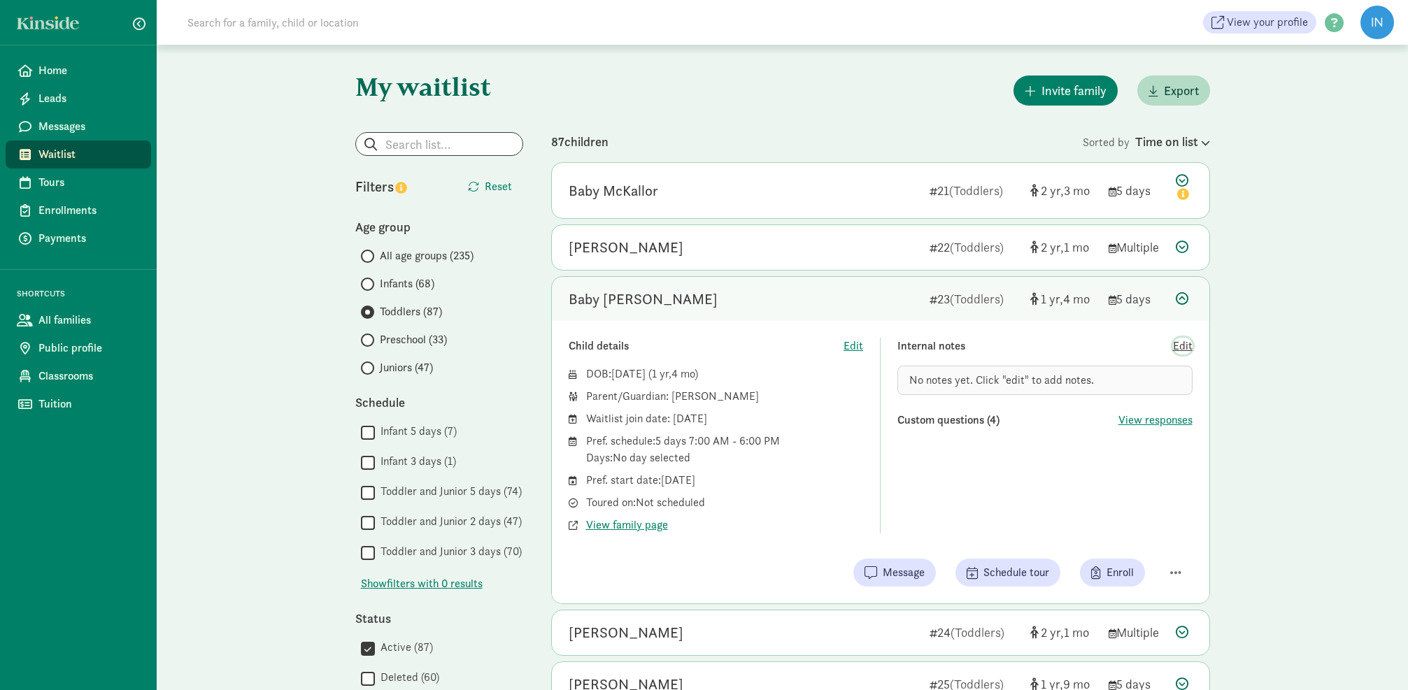
click at [1181, 346] on span "Edit" at bounding box center [1183, 346] width 20 height 17
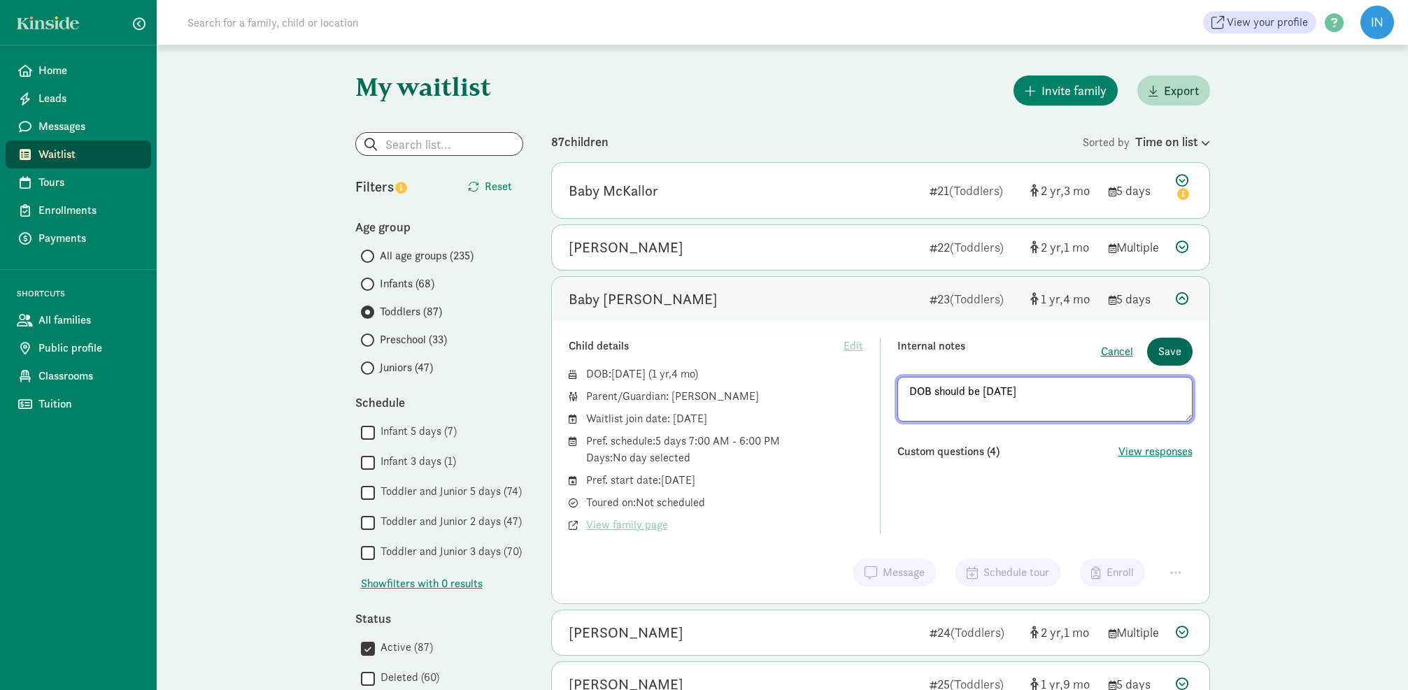
type textarea "DOB should be 8/1/24"
click at [1168, 350] on span "Save" at bounding box center [1169, 351] width 23 height 17
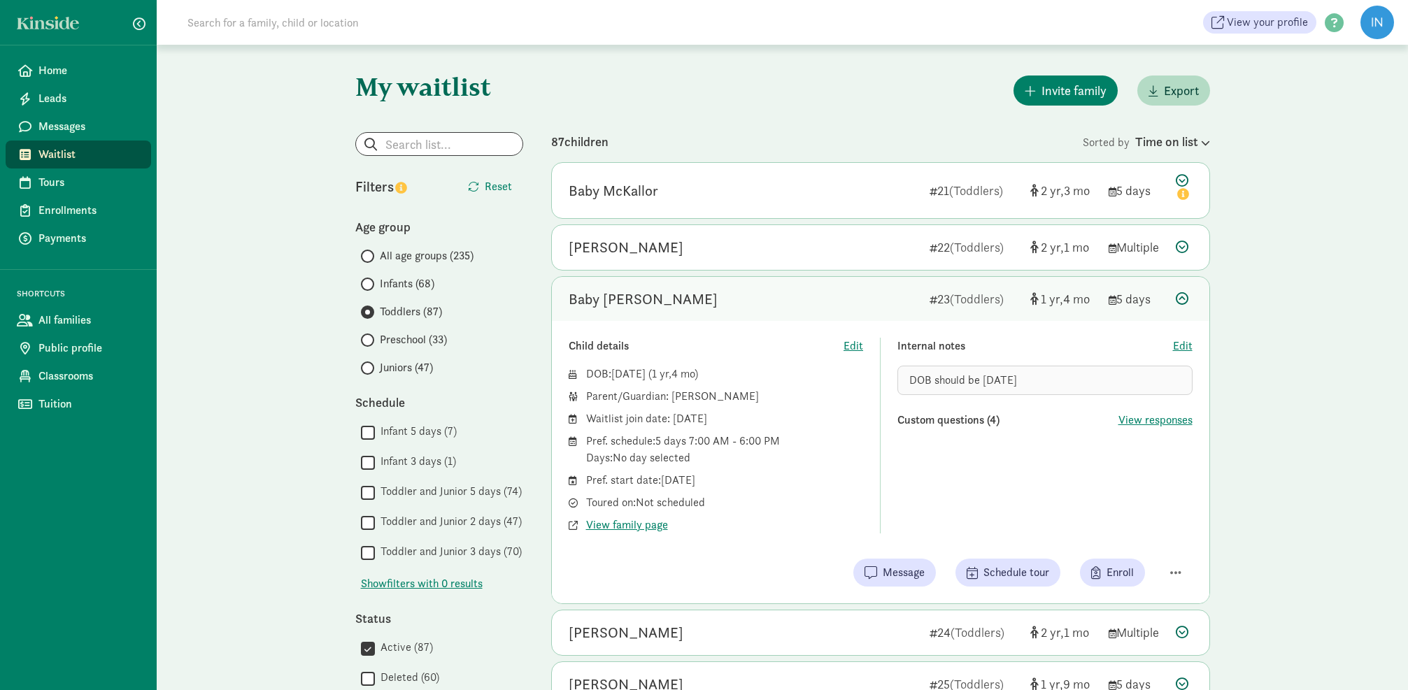
click at [1182, 294] on icon at bounding box center [1182, 298] width 13 height 13
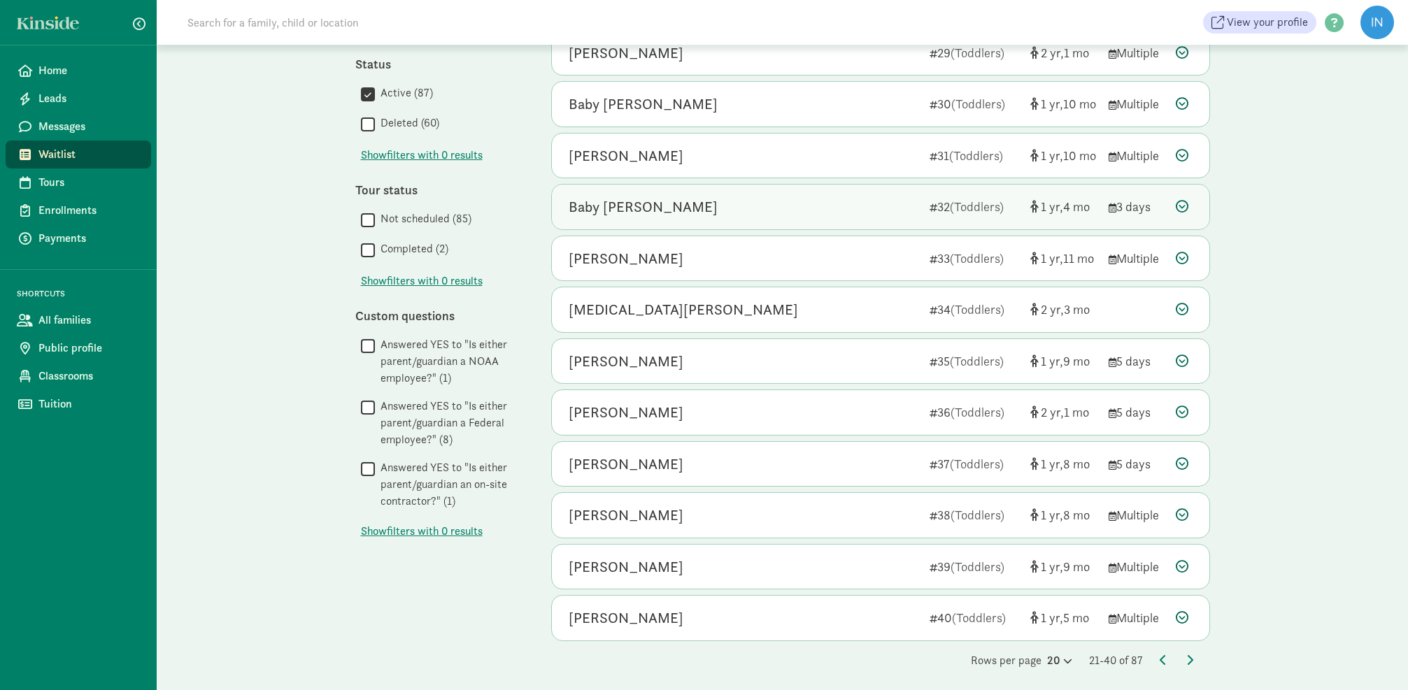
scroll to position [554, 0]
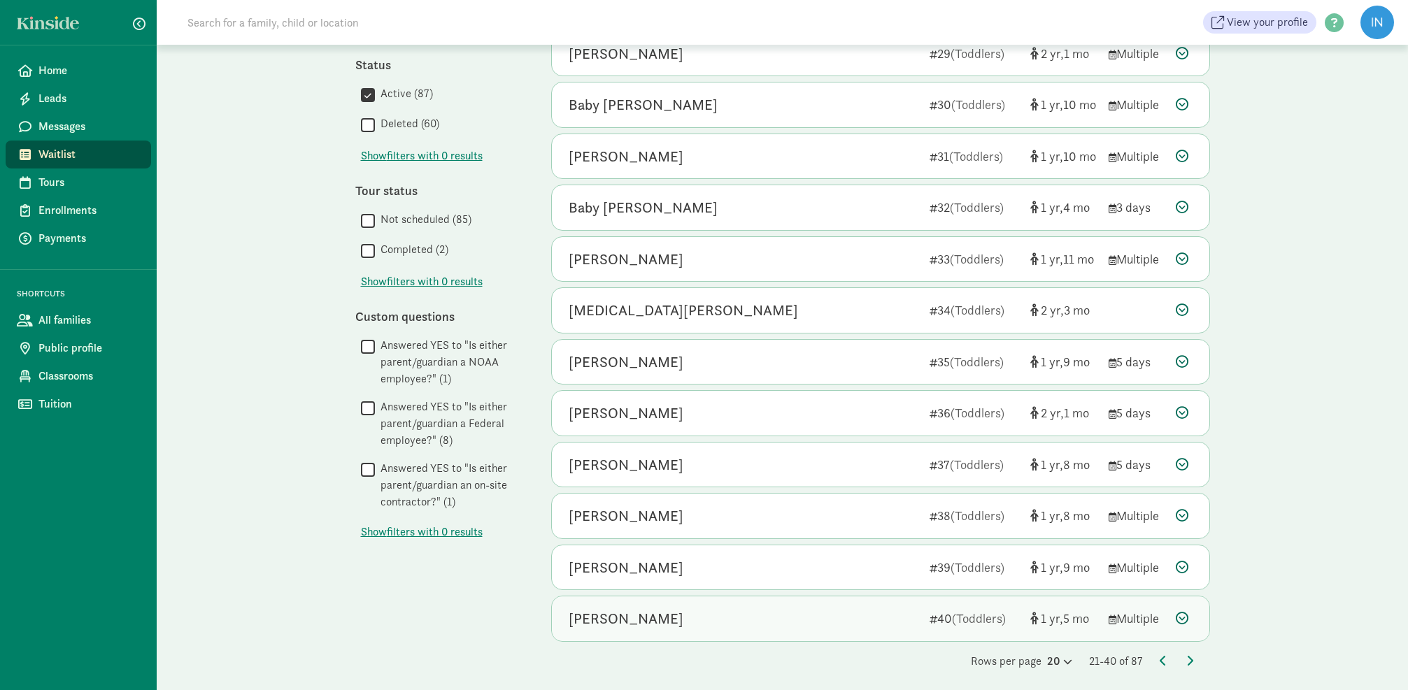
click at [1183, 612] on icon at bounding box center [1182, 618] width 13 height 13
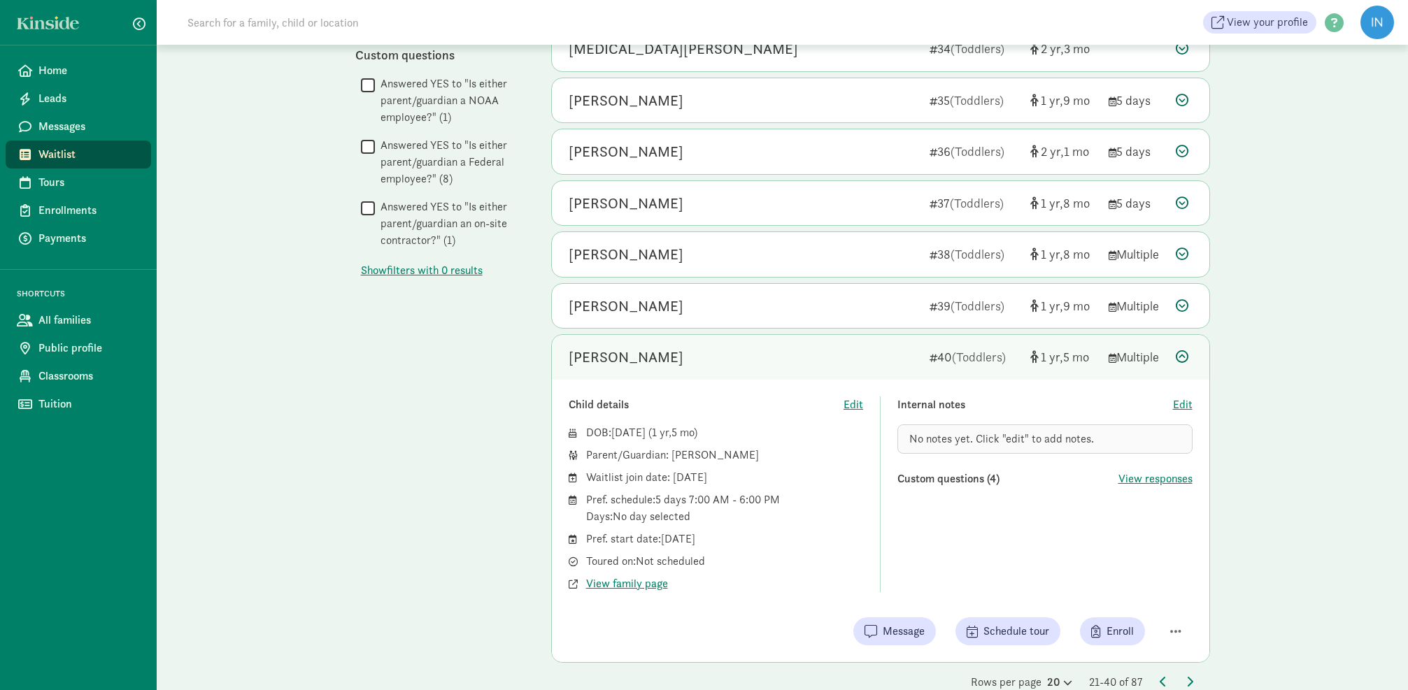
scroll to position [816, 0]
click at [634, 576] on span "View family page" at bounding box center [627, 583] width 82 height 17
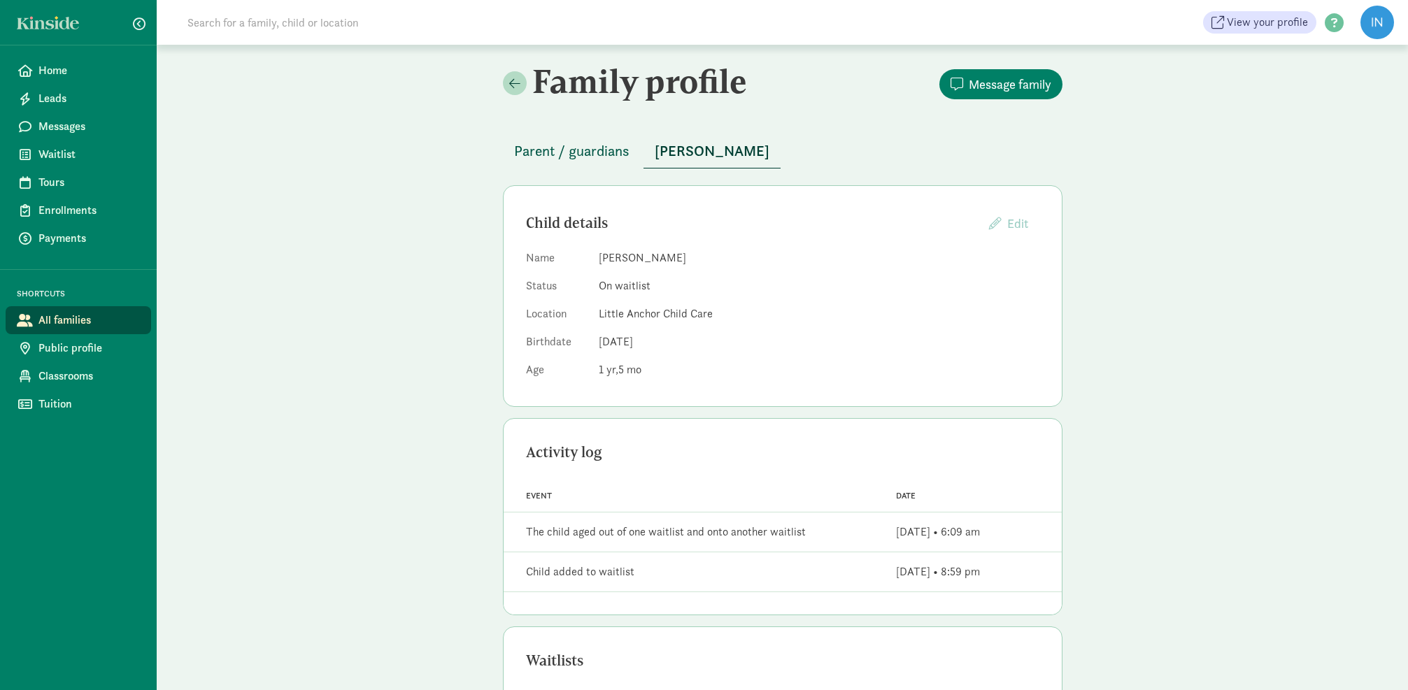
click at [609, 156] on span "Parent / guardians" at bounding box center [571, 151] width 115 height 22
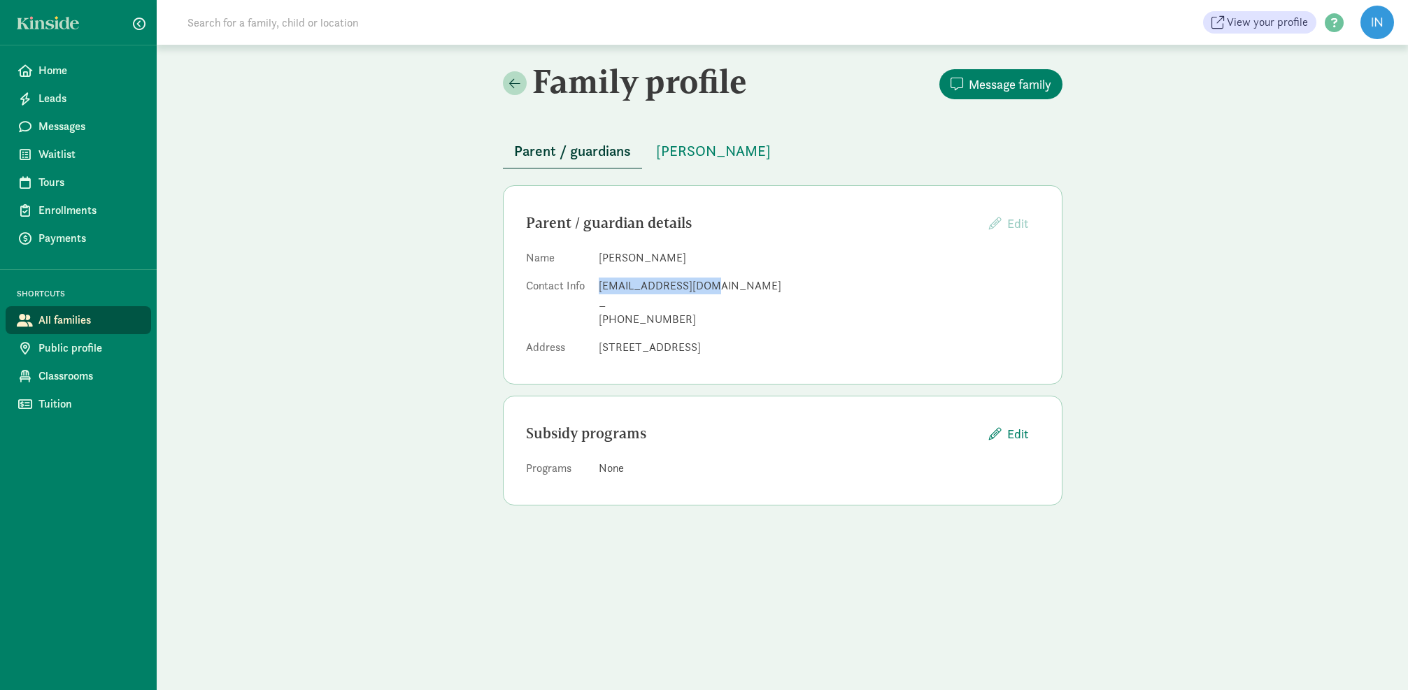
drag, startPoint x: 704, startPoint y: 285, endPoint x: 608, endPoint y: 288, distance: 96.6
click at [600, 287] on div "[EMAIL_ADDRESS][DOMAIN_NAME]" at bounding box center [819, 286] width 441 height 17
copy div "[EMAIL_ADDRESS][DOMAIN_NAME]"
